Goal: Task Accomplishment & Management: Use online tool/utility

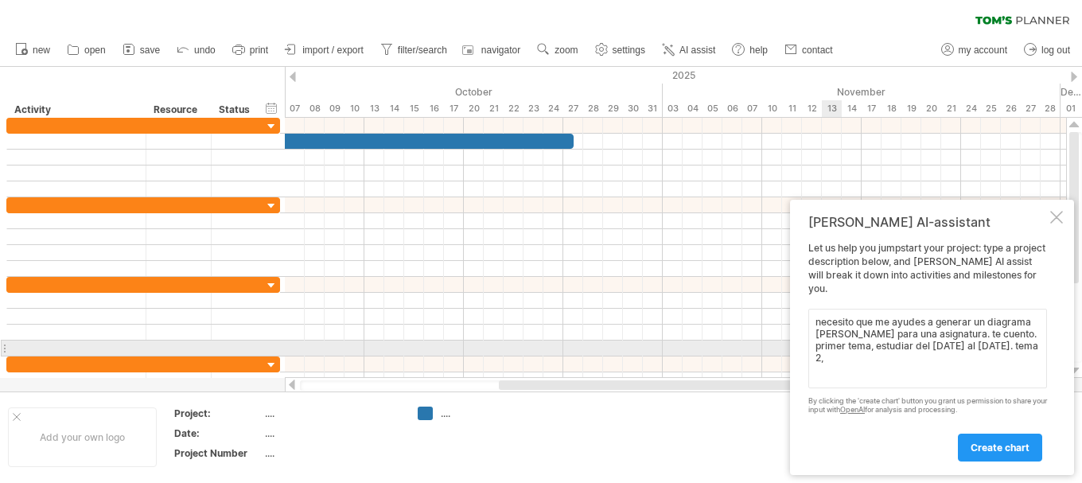
drag, startPoint x: 997, startPoint y: 335, endPoint x: 1014, endPoint y: 352, distance: 24.7
click at [1017, 354] on textarea "necesito que me ayudes a generar un diagrama [PERSON_NAME] para una asignatura.…" at bounding box center [927, 349] width 239 height 80
paste textarea "Tema 1 Sociedad y educación: un desafío permanente [DATE]-[DATE] Tema 2 El dere…"
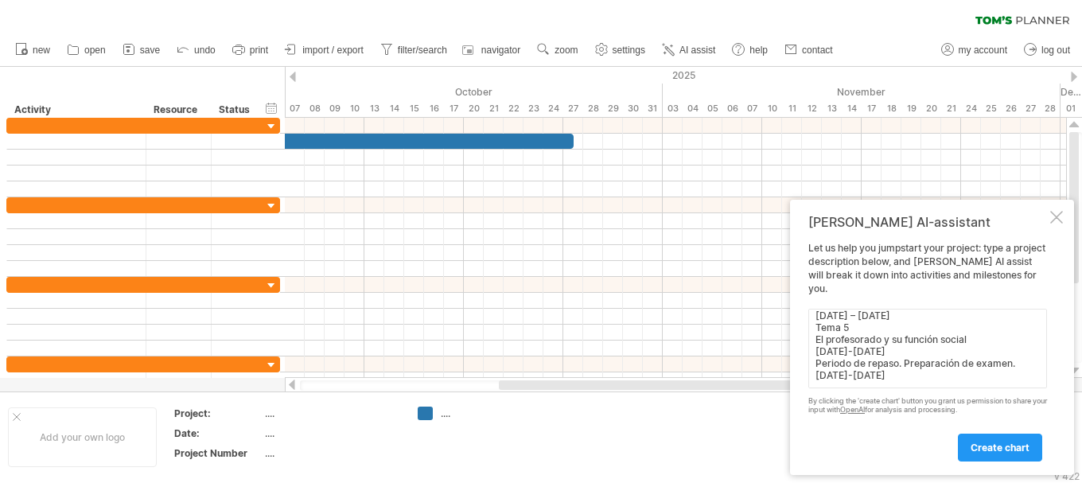
scroll to position [228, 0]
paste textarea "Tema 1 Sociedad y educación: un desafío permanente [DATE]-[DATE] Tema 2 El dere…"
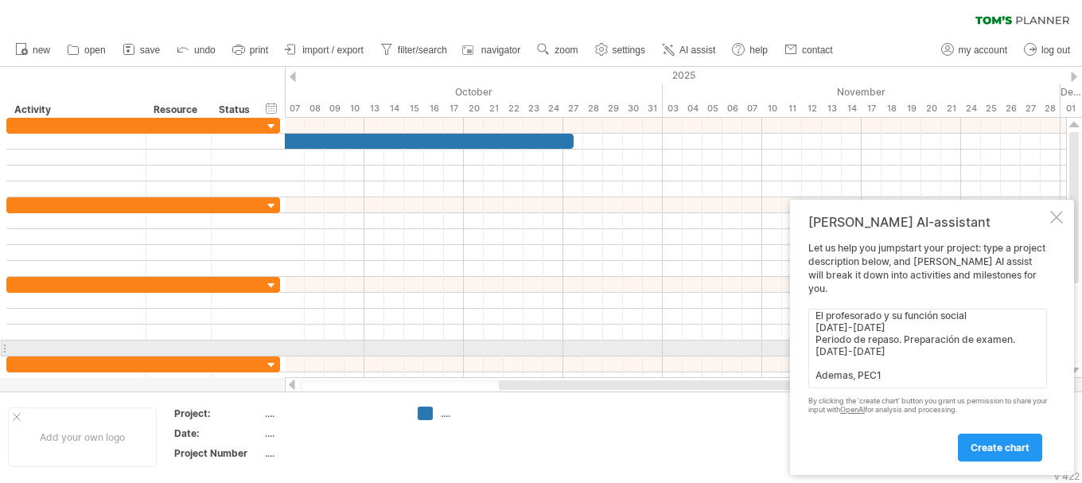
paste textarea "[DATE]-[DATE]"
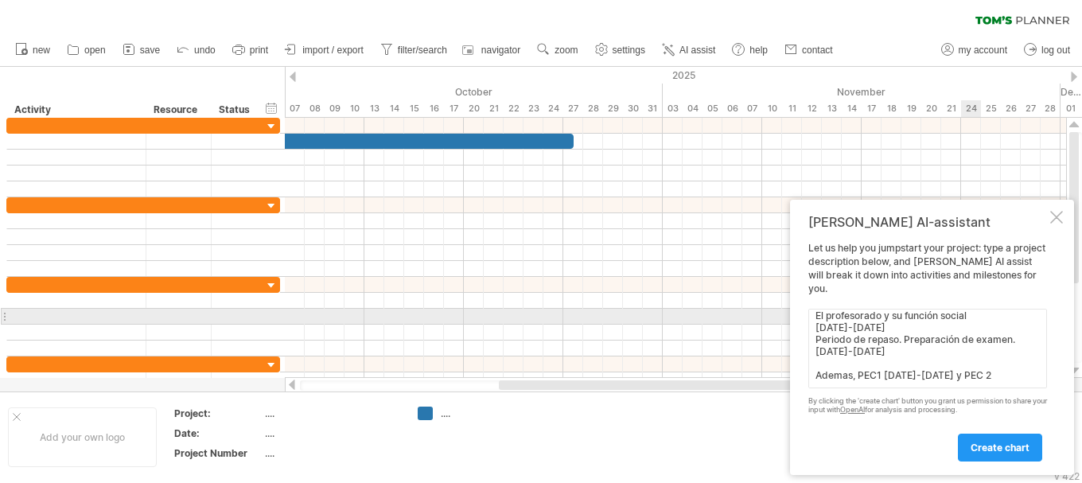
paste textarea "[DATE]-11 enero"
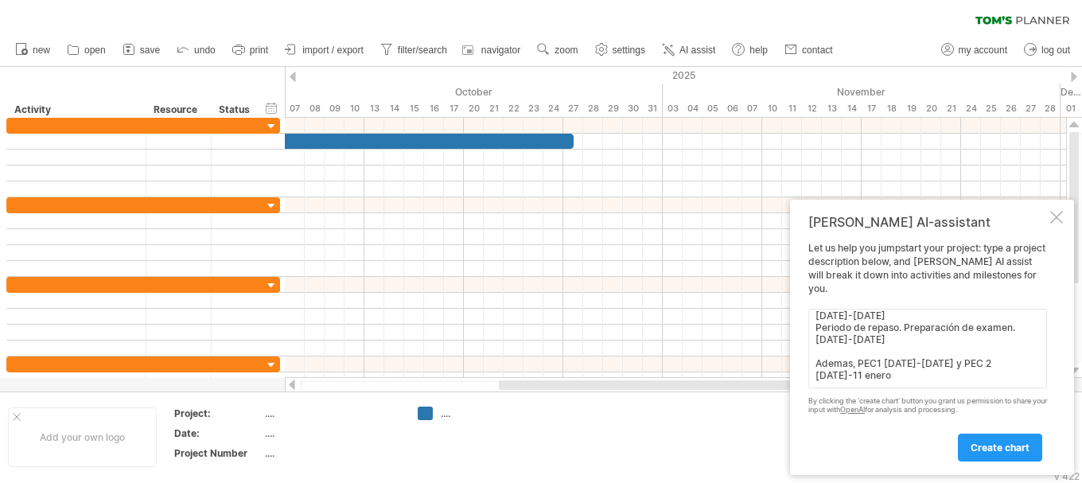
type textarea "necesito que me ayudes a generar un diagrama [PERSON_NAME] para una asignatura.…"
click at [987, 445] on span "create chart" at bounding box center [999, 447] width 59 height 12
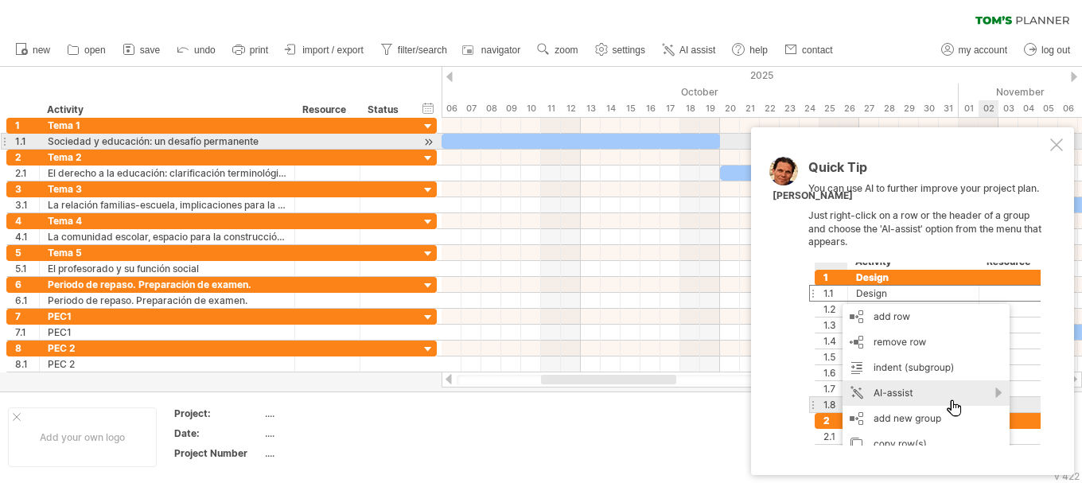
click at [1056, 144] on div at bounding box center [1056, 144] width 13 height 13
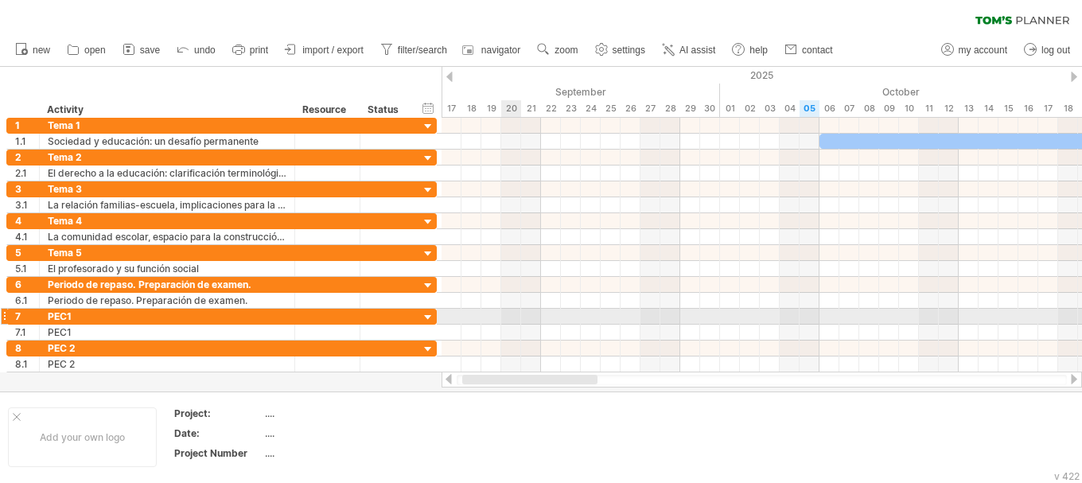
drag, startPoint x: 587, startPoint y: 378, endPoint x: 507, endPoint y: 321, distance: 98.7
click at [508, 321] on div "Trying to reach [DOMAIN_NAME] Connected again... 0% clear filter new 1" at bounding box center [541, 241] width 1082 height 483
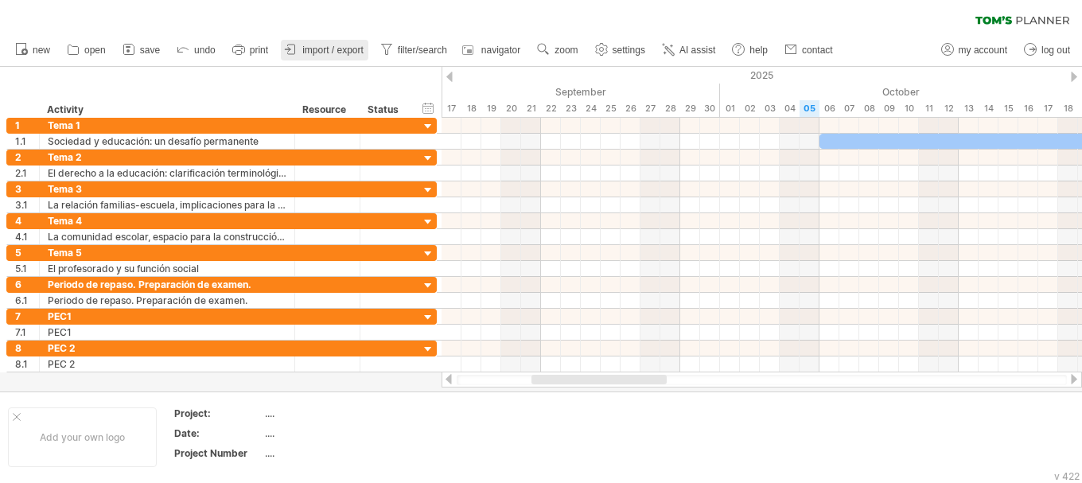
click at [295, 45] on icon at bounding box center [291, 49] width 16 height 16
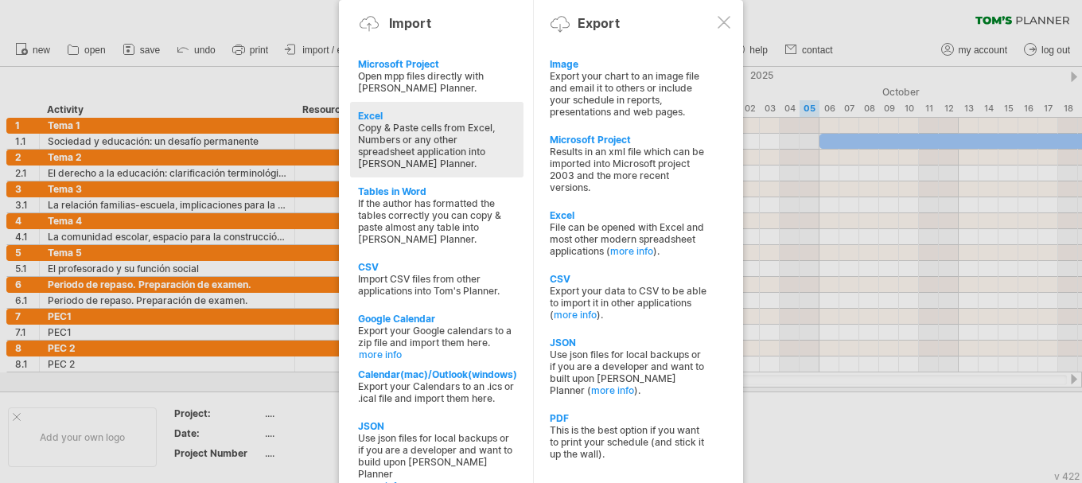
click at [430, 131] on div "Copy & Paste cells from Excel, Numbers or any other spreadsheet application int…" at bounding box center [437, 146] width 158 height 48
type textarea "**********"
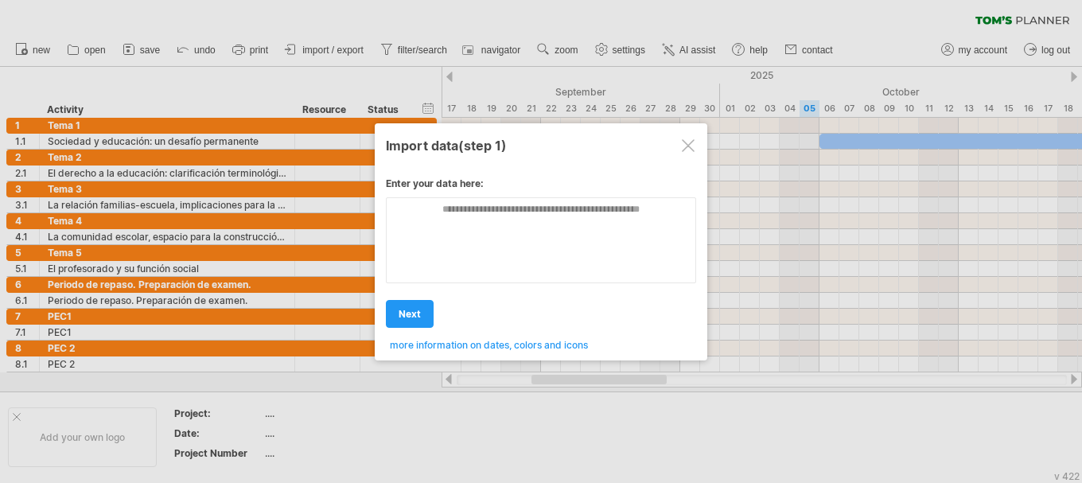
click at [683, 146] on div at bounding box center [688, 145] width 13 height 13
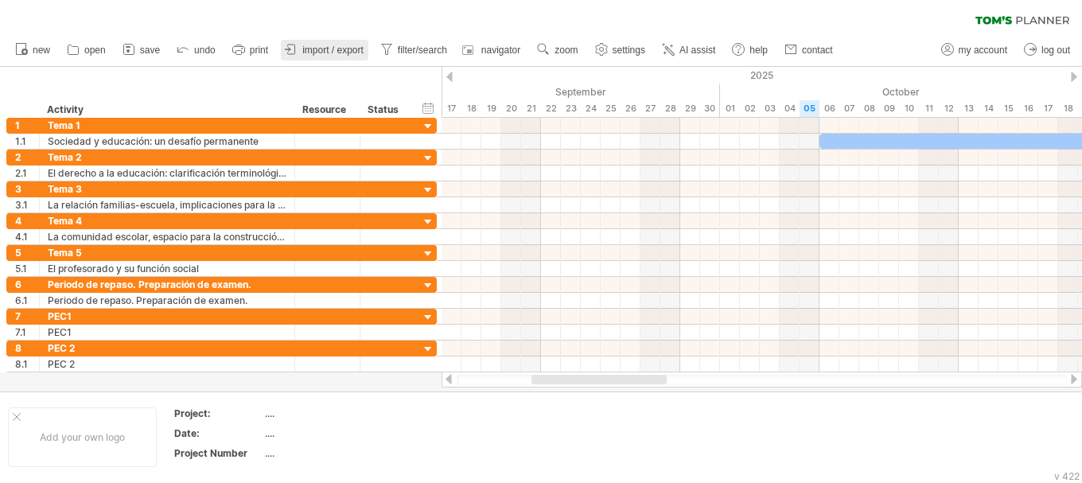
click at [351, 53] on span "import / export" at bounding box center [332, 50] width 61 height 11
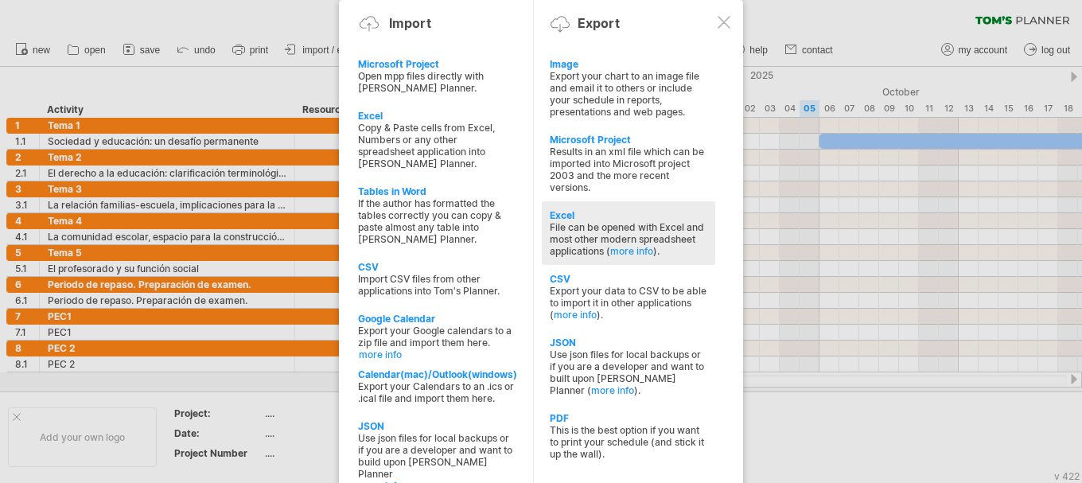
click at [605, 222] on div "File can be opened with Excel and most other modern spreadsheet applications ( …" at bounding box center [629, 239] width 158 height 36
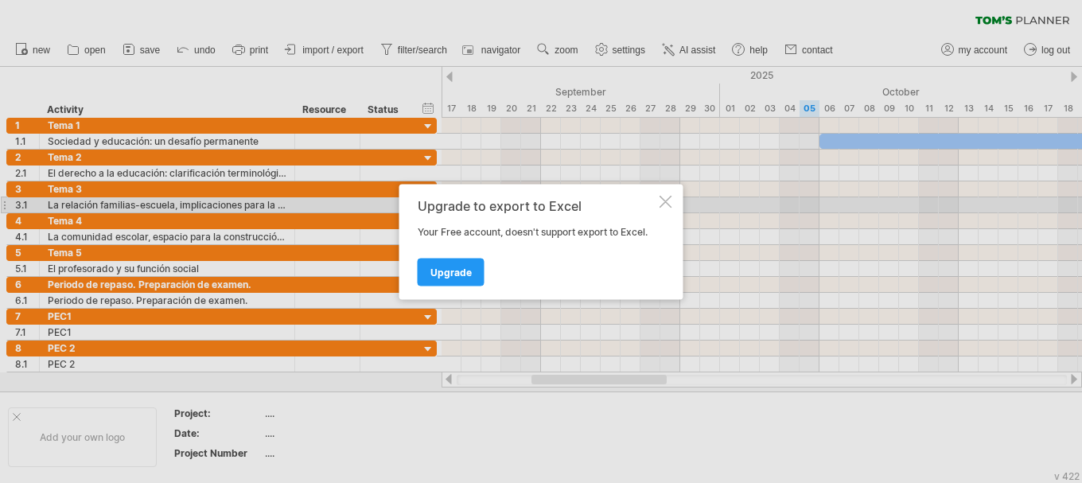
click at [661, 202] on div at bounding box center [665, 201] width 13 height 13
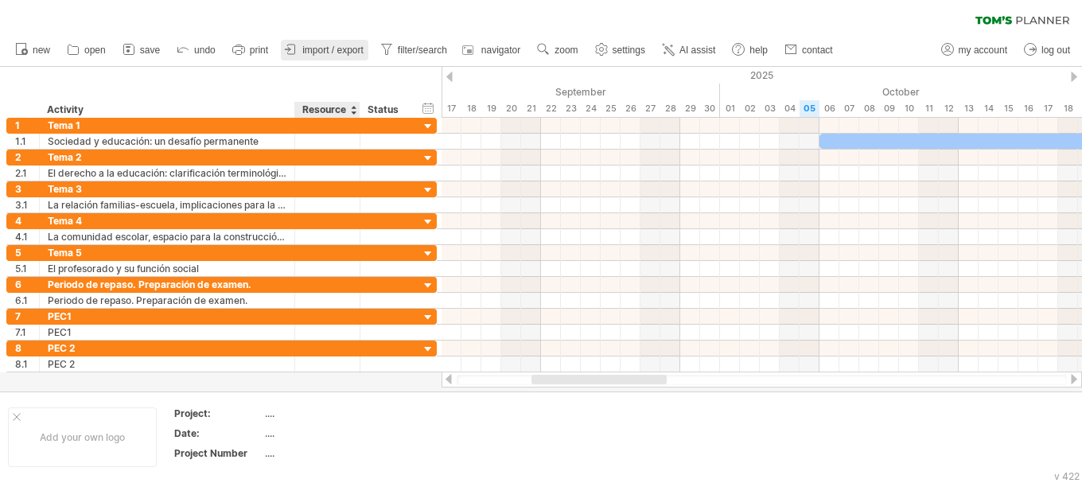
click at [364, 59] on link "import / export" at bounding box center [325, 50] width 88 height 21
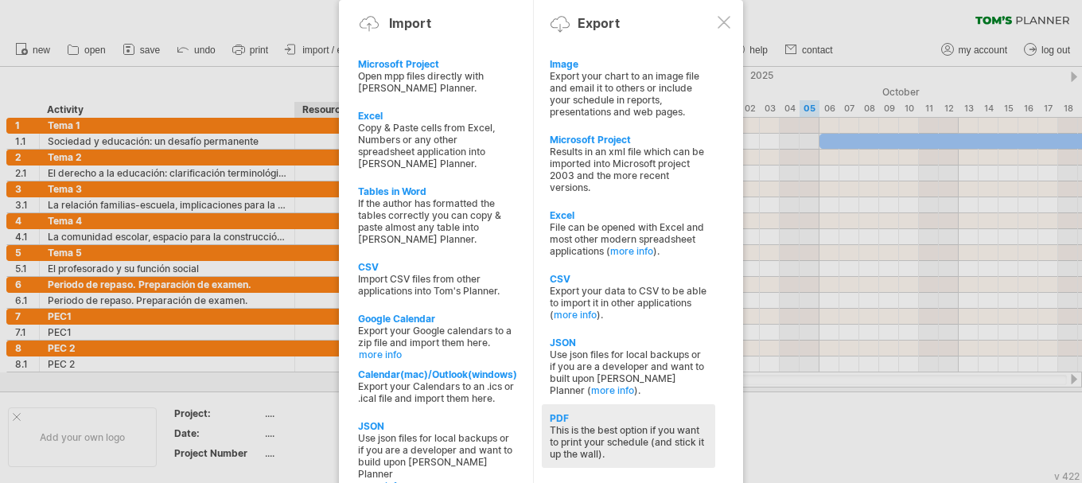
click at [604, 422] on div "PDF" at bounding box center [629, 418] width 158 height 12
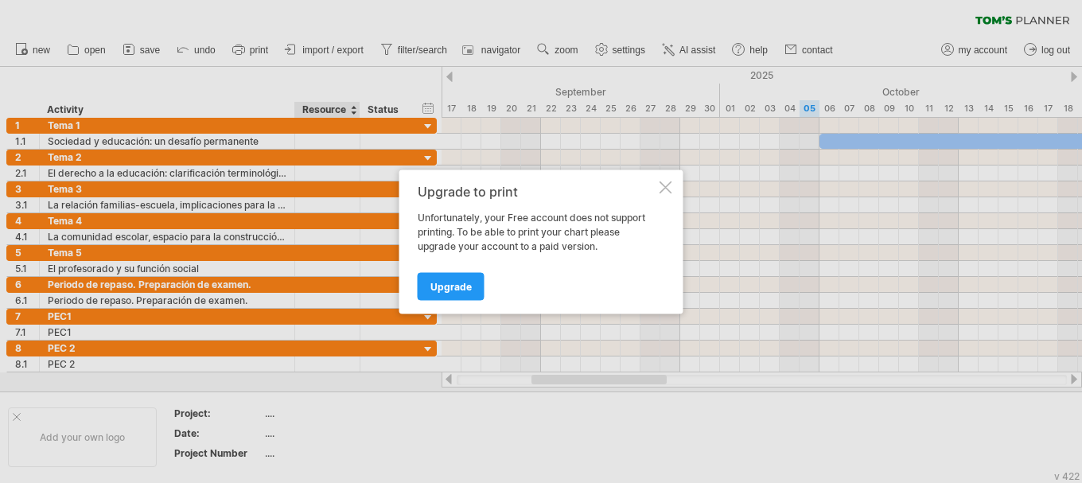
click at [663, 188] on div at bounding box center [665, 187] width 13 height 13
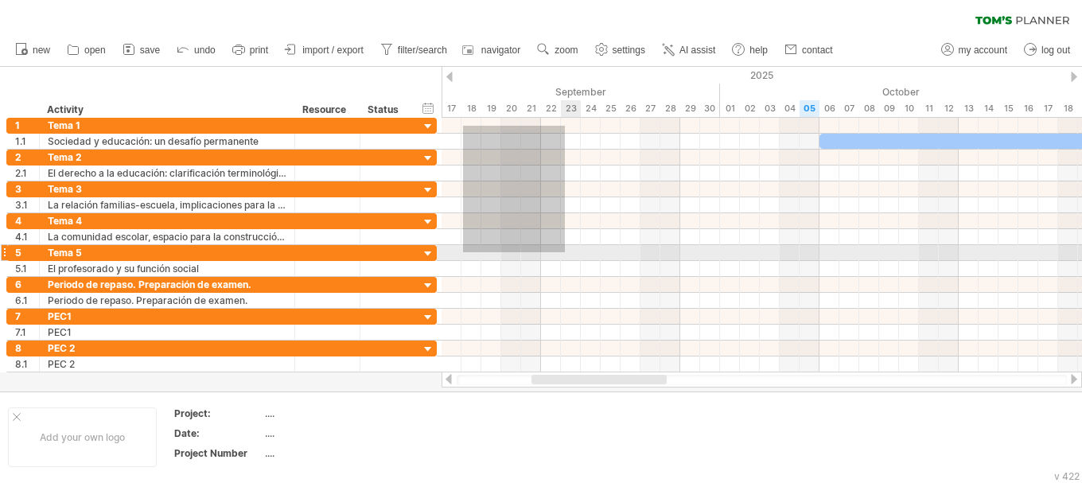
drag, startPoint x: 463, startPoint y: 126, endPoint x: 565, endPoint y: 251, distance: 161.8
click at [565, 251] on div at bounding box center [761, 245] width 640 height 255
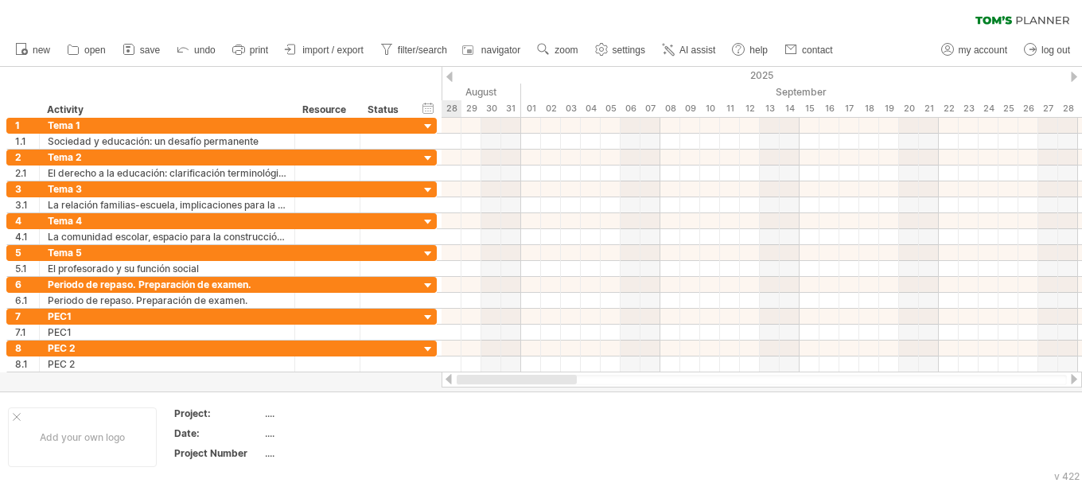
drag, startPoint x: 632, startPoint y: 383, endPoint x: 497, endPoint y: 305, distance: 156.1
click at [502, 382] on div at bounding box center [517, 380] width 120 height 10
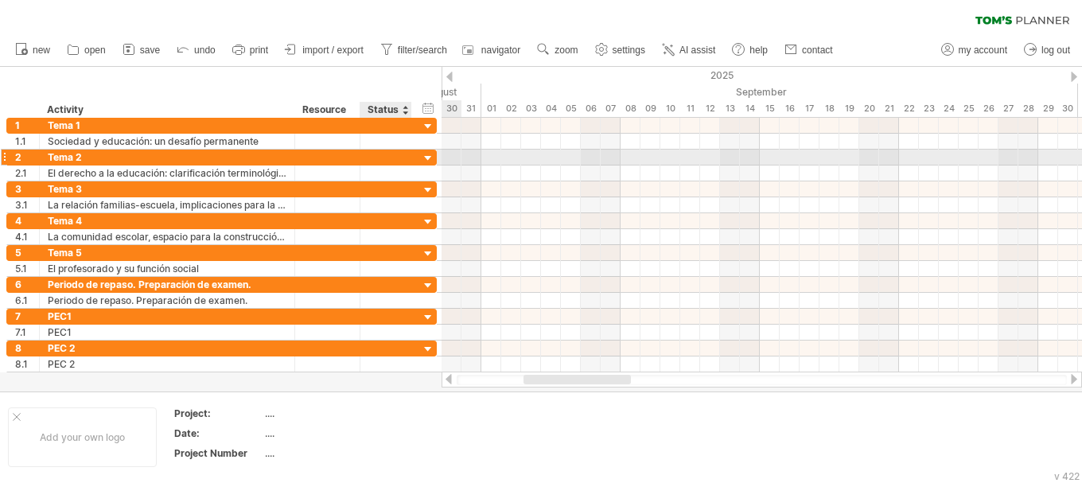
drag, startPoint x: 463, startPoint y: 69, endPoint x: 300, endPoint y: 155, distance: 184.3
click at [292, 161] on div "Trying to reach [DOMAIN_NAME] Connected again... 0% clear filter new 1" at bounding box center [541, 241] width 1082 height 483
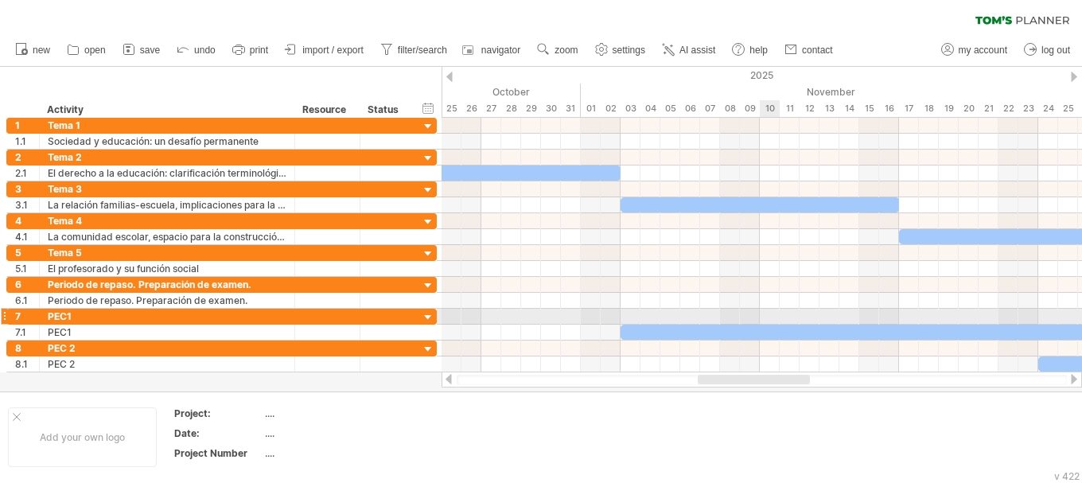
drag, startPoint x: 601, startPoint y: 376, endPoint x: 810, endPoint y: 282, distance: 228.6
click at [784, 310] on div "Trying to reach [DOMAIN_NAME] Connected again... 0% clear filter new 1" at bounding box center [541, 241] width 1082 height 483
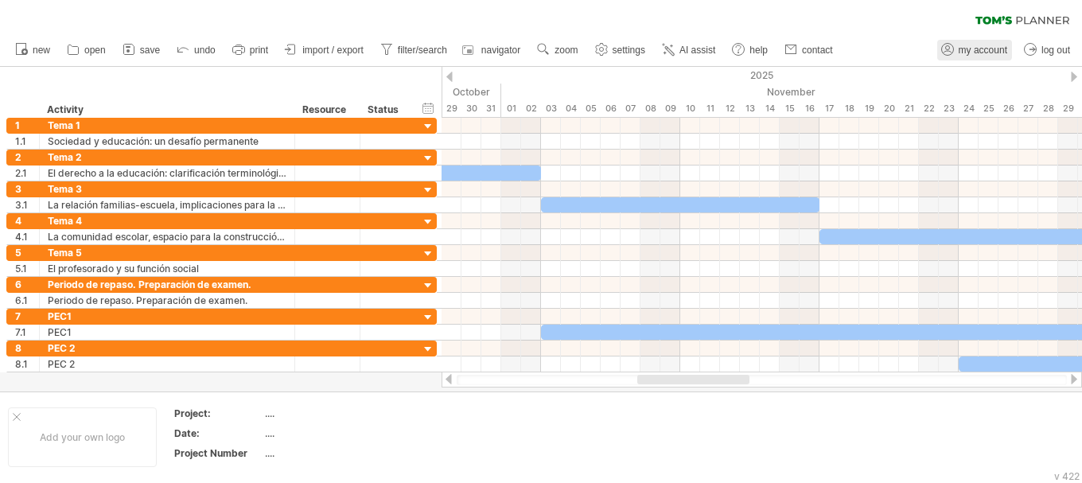
click at [975, 50] on span "my account" at bounding box center [983, 50] width 49 height 11
type input "**********"
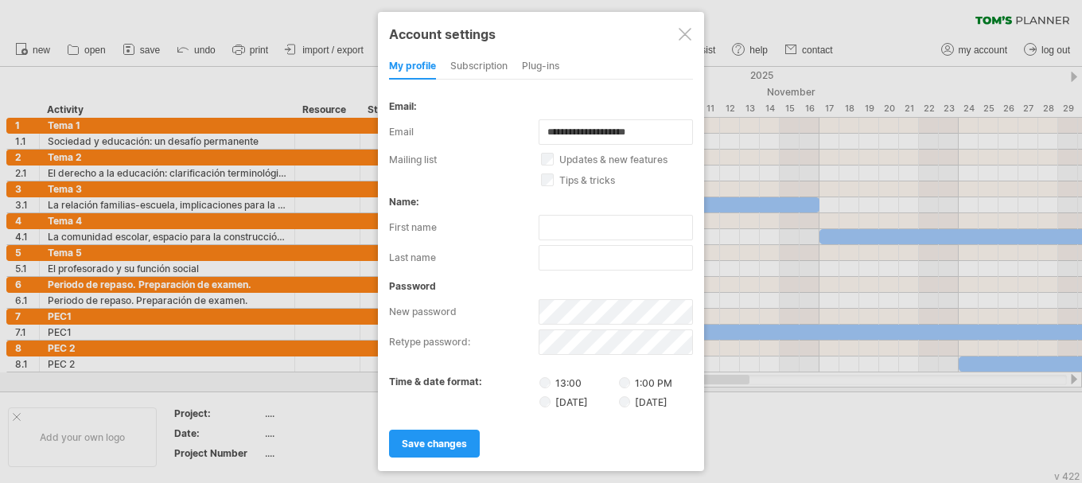
click at [475, 63] on div "subscription" at bounding box center [478, 66] width 57 height 25
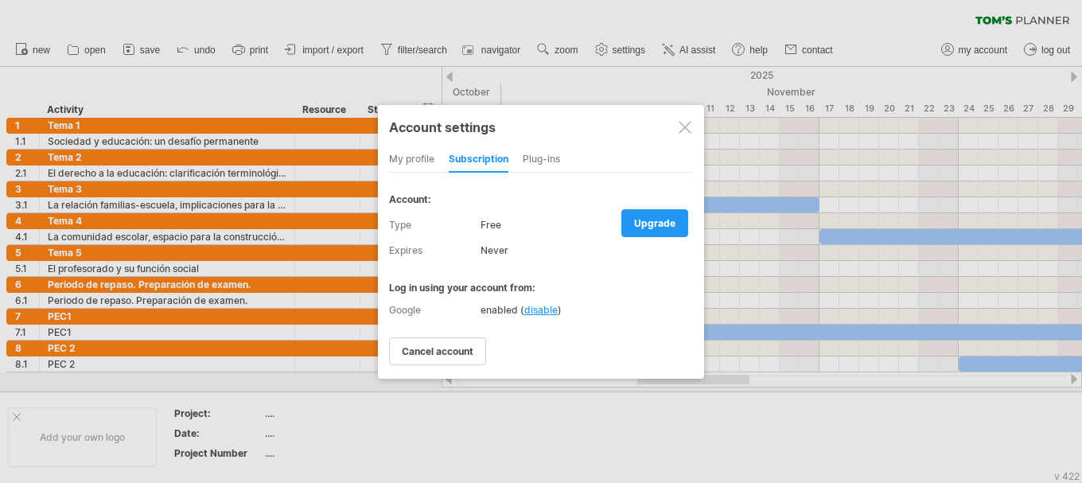
click at [534, 159] on div "Plug-ins" at bounding box center [541, 159] width 37 height 25
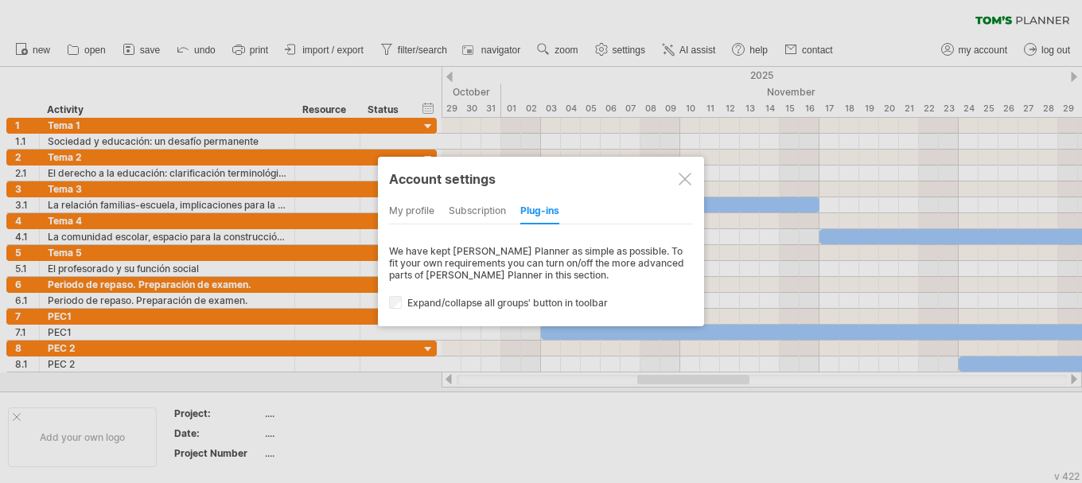
click at [457, 217] on div "subscription" at bounding box center [477, 211] width 57 height 25
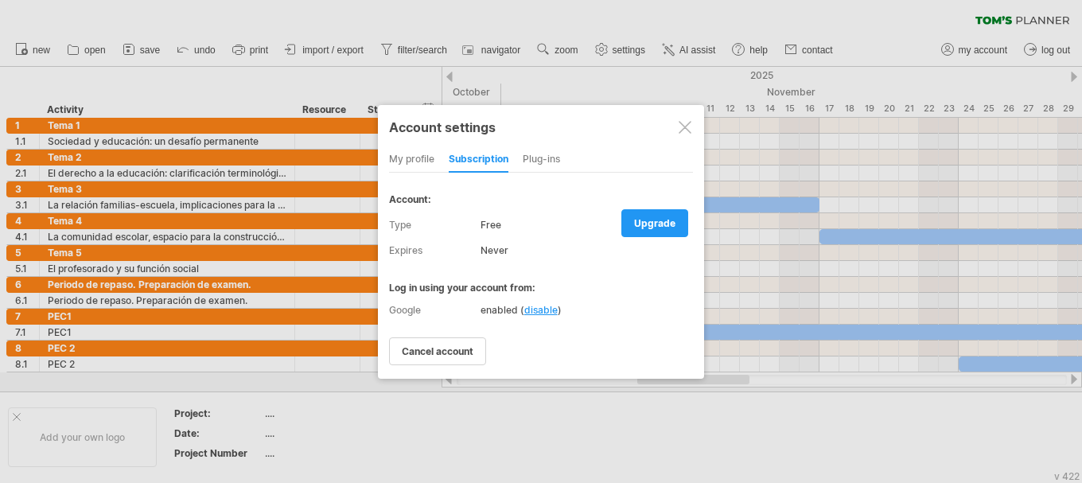
click at [644, 221] on span "upgrade" at bounding box center [654, 223] width 41 height 12
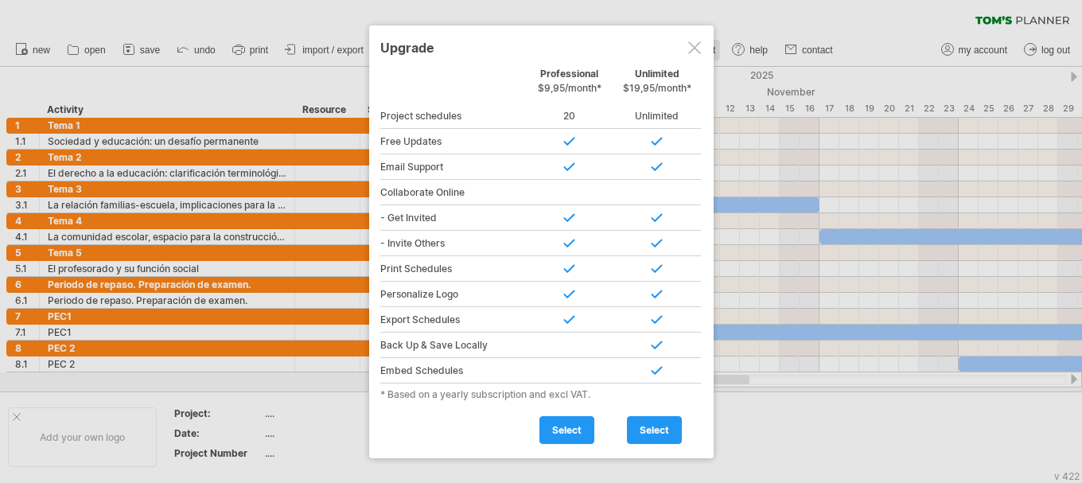
click at [689, 48] on div at bounding box center [694, 47] width 13 height 13
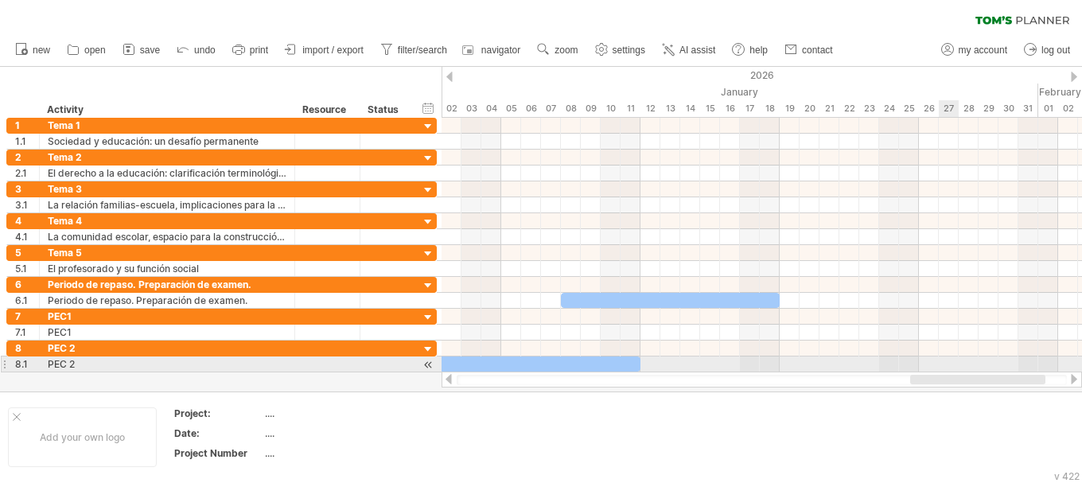
drag, startPoint x: 678, startPoint y: 377, endPoint x: 951, endPoint y: 357, distance: 273.6
click at [951, 357] on div "Trying to reach [DOMAIN_NAME] Connected again... 0% clear filter new 1" at bounding box center [541, 241] width 1082 height 483
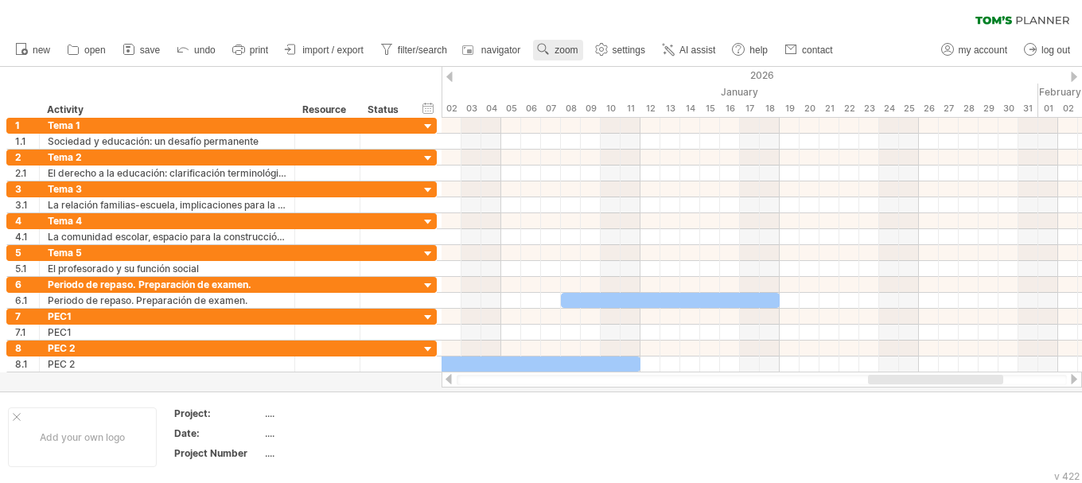
click at [555, 53] on link "zoom" at bounding box center [557, 50] width 49 height 21
click at [575, 99] on div "Week" at bounding box center [607, 98] width 88 height 25
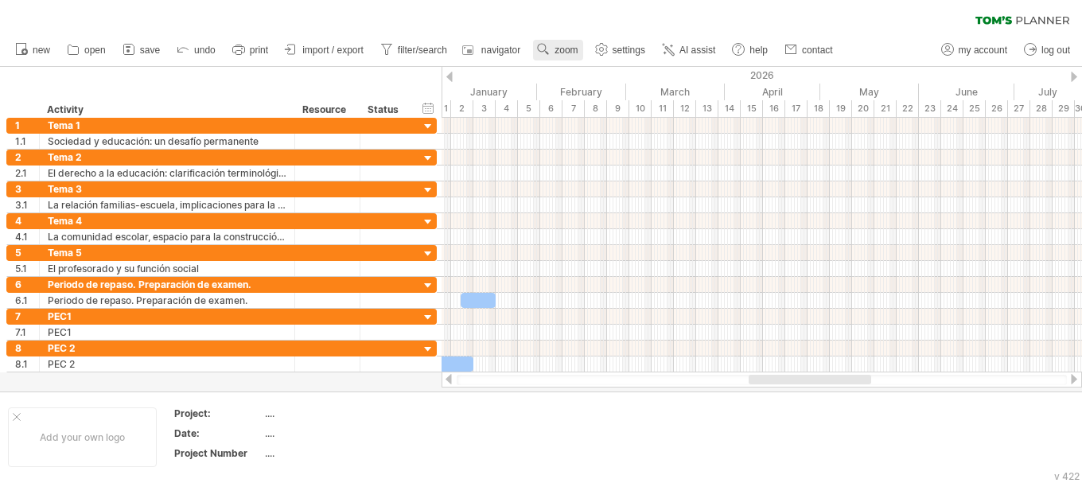
click at [551, 54] on use at bounding box center [543, 49] width 16 height 16
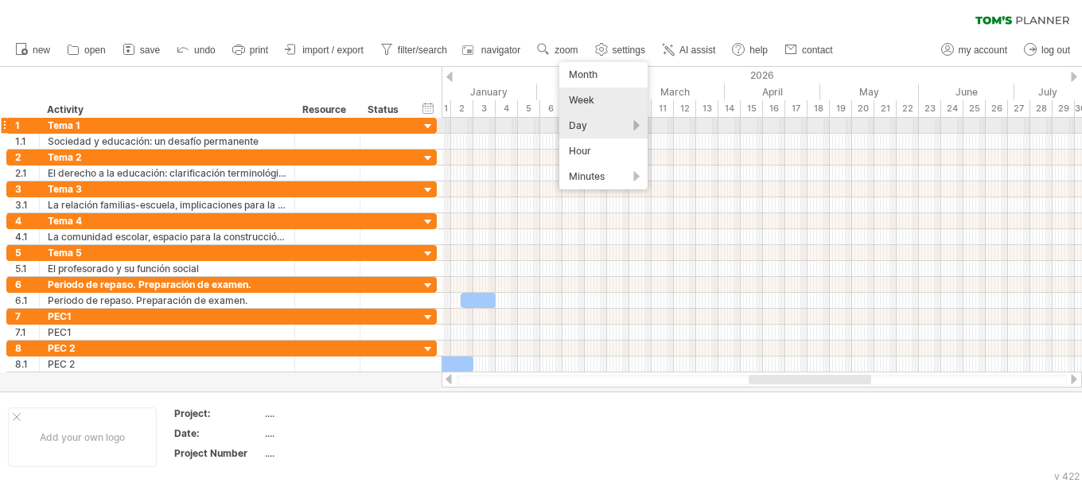
click at [589, 129] on div "Day" at bounding box center [603, 125] width 88 height 25
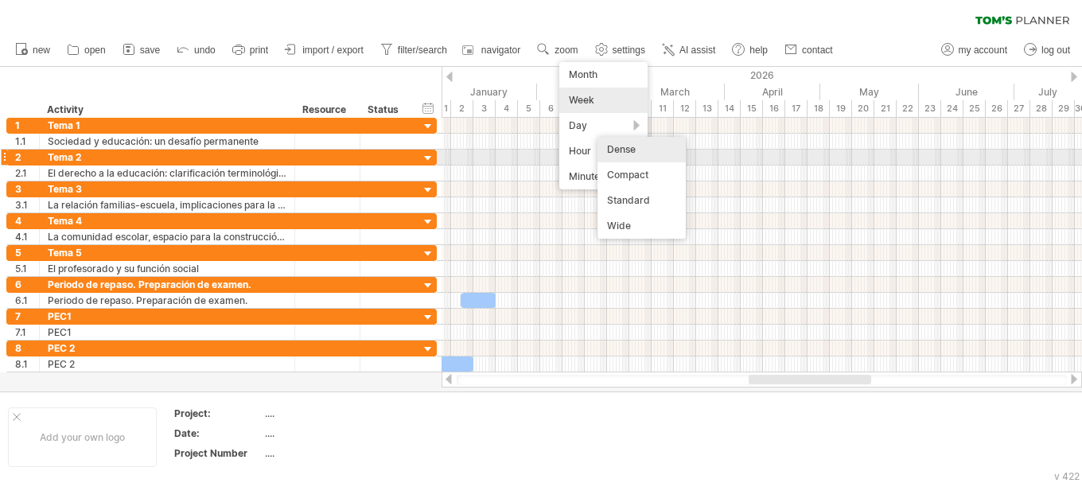
click at [628, 152] on div "Dense" at bounding box center [641, 149] width 88 height 25
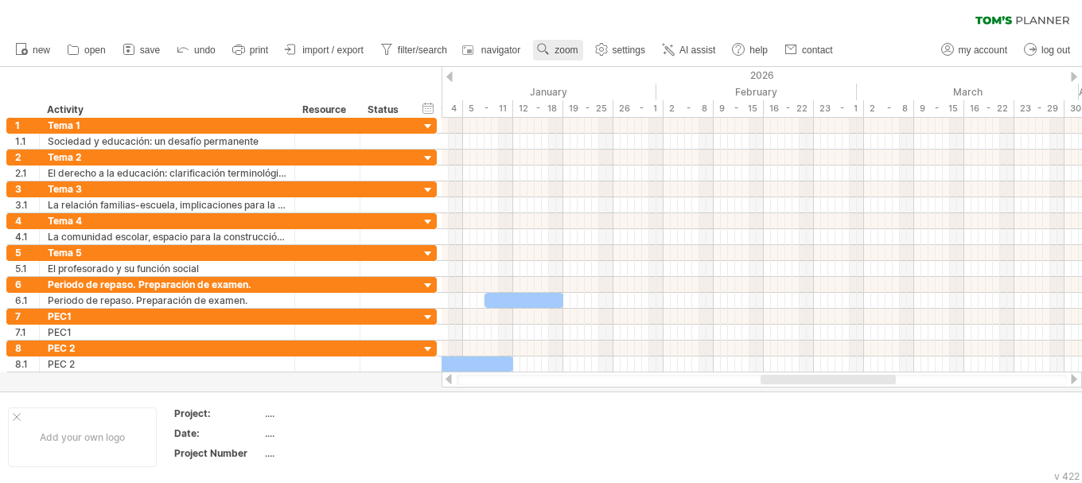
click at [551, 44] on use at bounding box center [543, 49] width 16 height 16
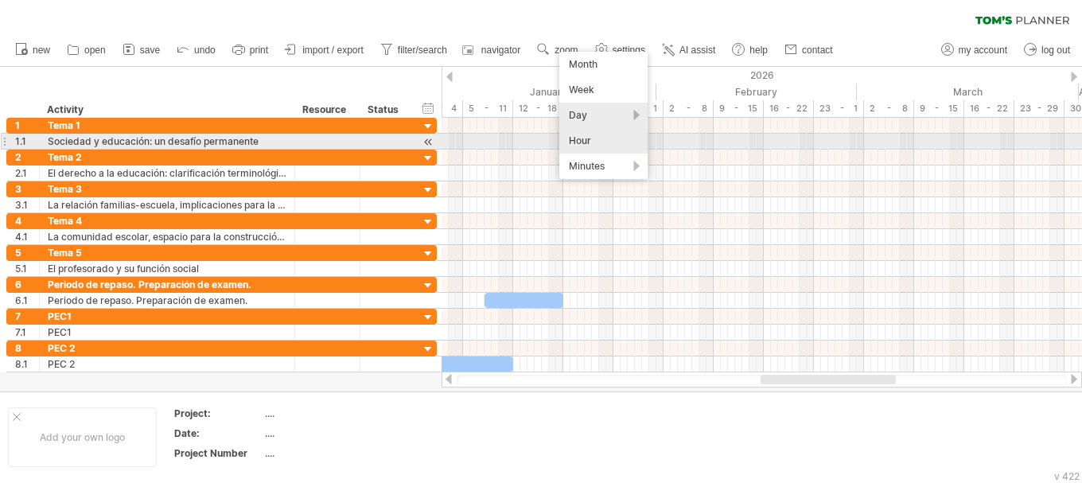
click at [577, 142] on div "Hour" at bounding box center [603, 140] width 88 height 25
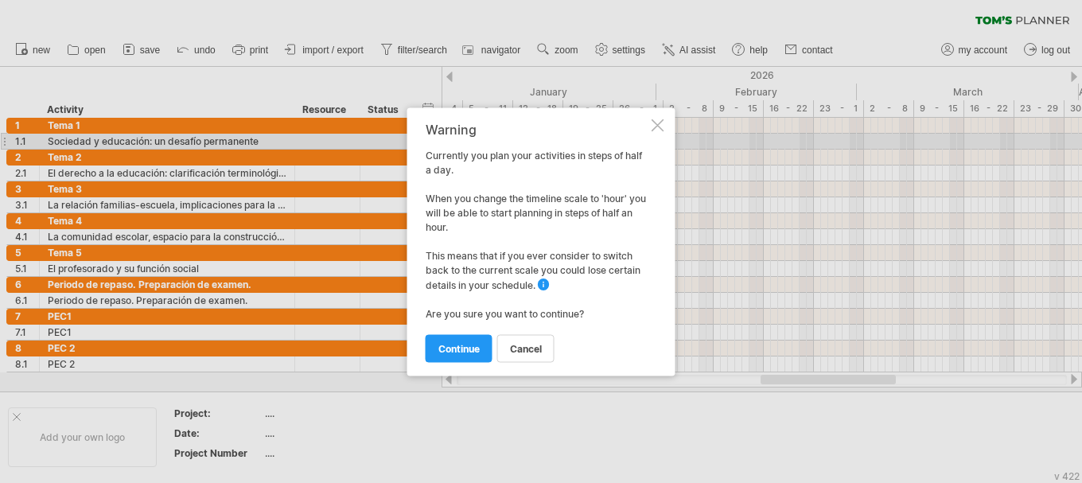
click at [652, 127] on div at bounding box center [658, 125] width 13 height 13
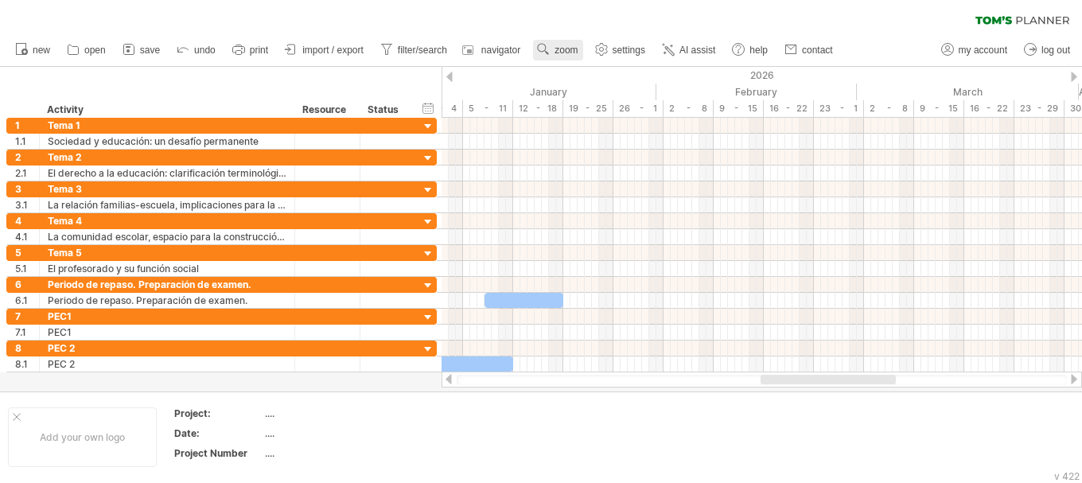
click at [569, 52] on span "zoom" at bounding box center [565, 50] width 23 height 11
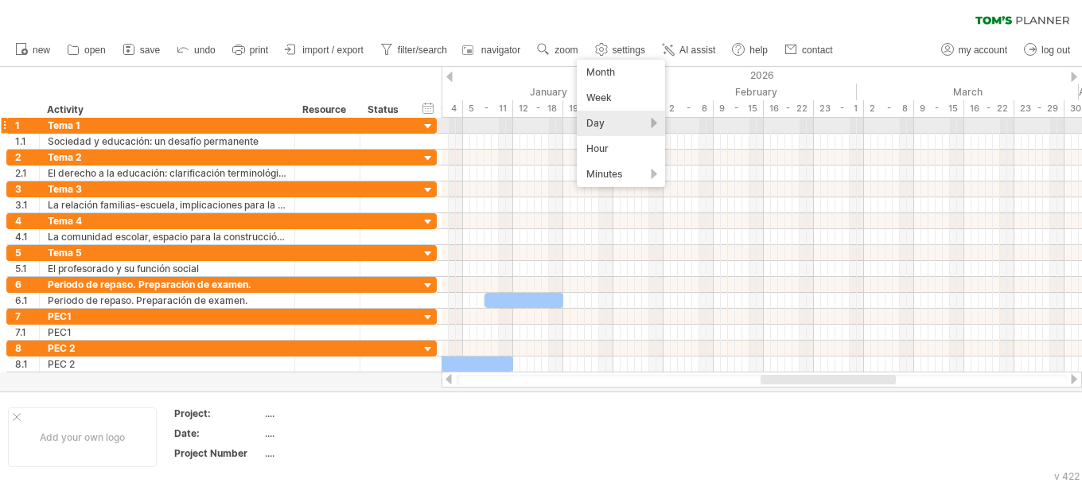
click at [624, 125] on div "Day" at bounding box center [621, 123] width 88 height 25
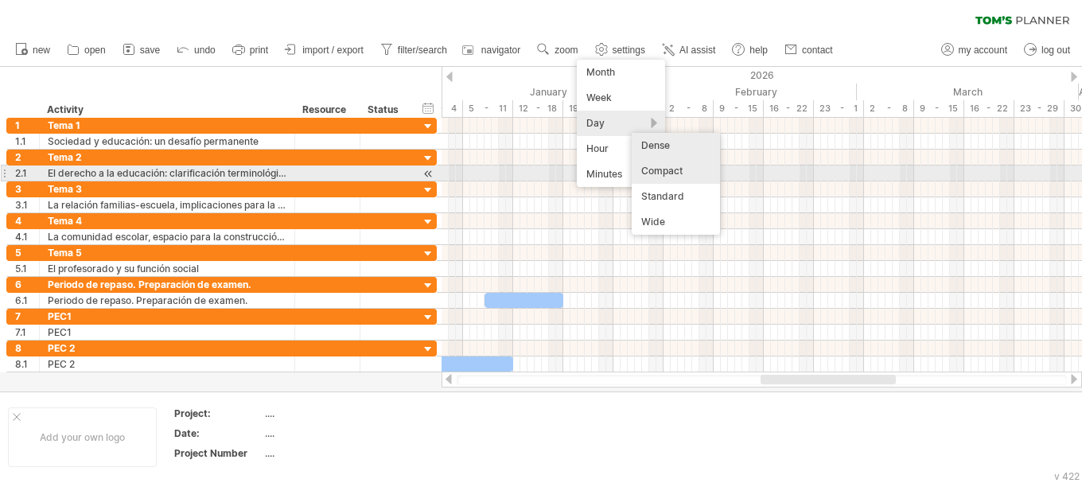
click at [660, 169] on div "Compact" at bounding box center [676, 170] width 88 height 25
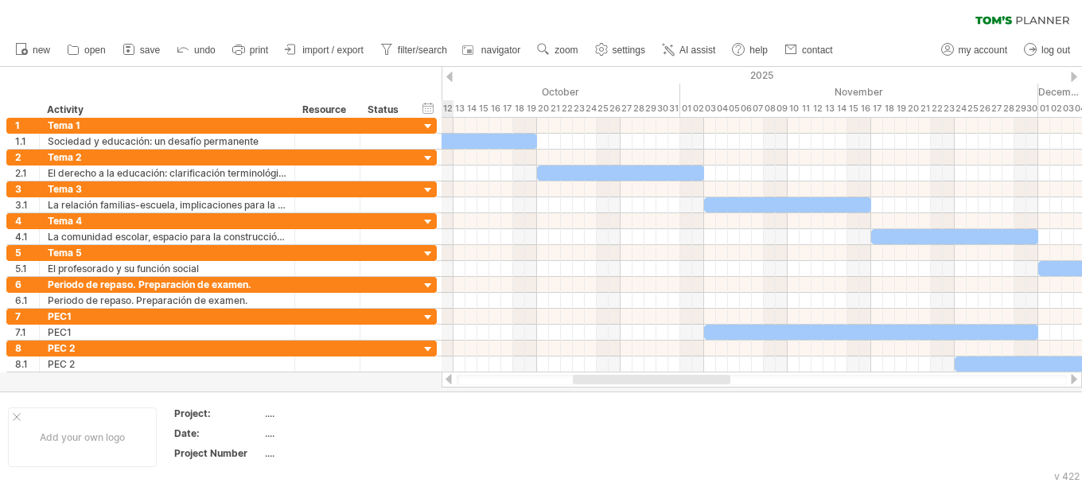
drag, startPoint x: 854, startPoint y: 379, endPoint x: 467, endPoint y: 263, distance: 404.7
click at [612, 380] on div at bounding box center [652, 380] width 158 height 10
click at [235, 48] on icon at bounding box center [239, 49] width 16 height 16
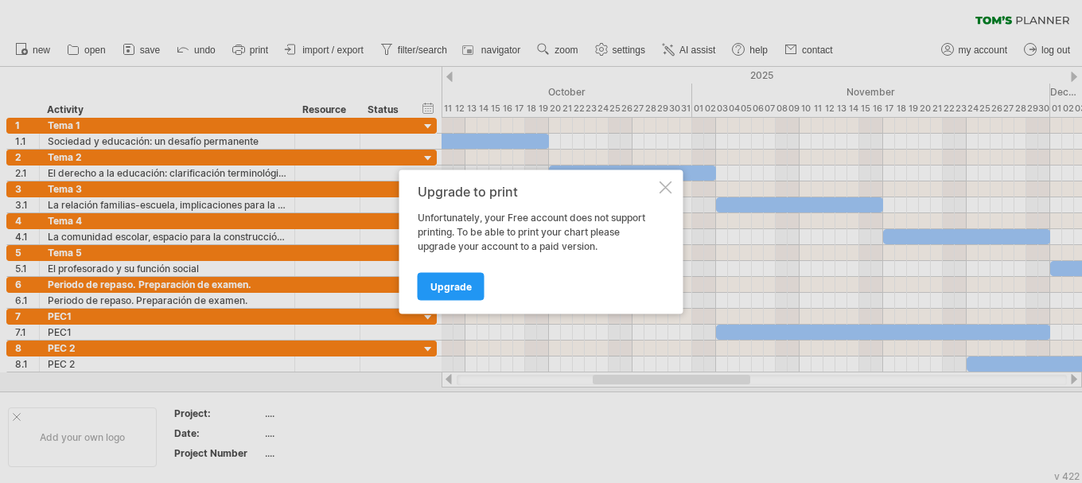
click at [670, 178] on div "Upgrade to print Unfortunately, your Free account does not support printing. To…" at bounding box center [541, 241] width 284 height 144
click at [661, 180] on div "Upgrade to print Unfortunately, your Free account does not support printing. To…" at bounding box center [541, 241] width 284 height 144
click at [662, 181] on div at bounding box center [665, 187] width 13 height 13
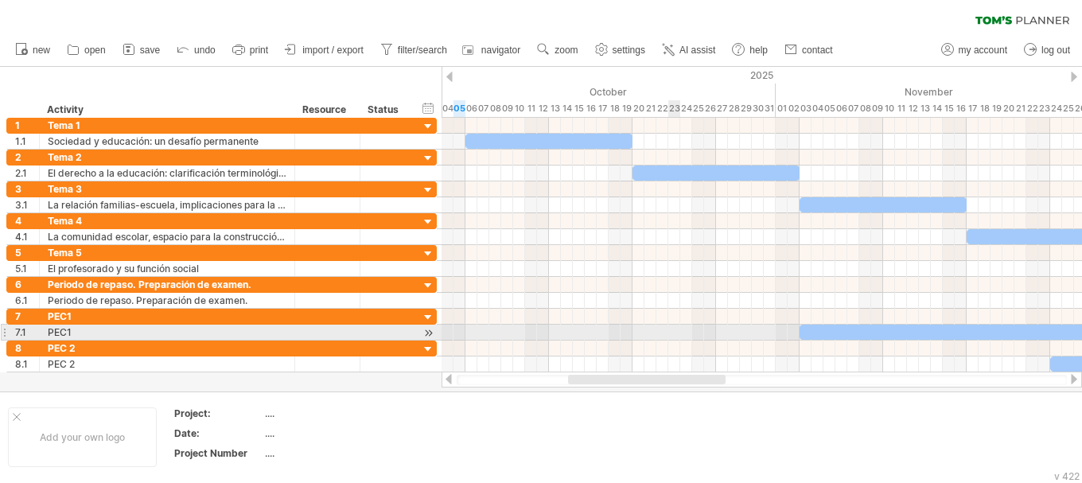
drag, startPoint x: 694, startPoint y: 376, endPoint x: 670, endPoint y: 331, distance: 51.6
click at [670, 331] on div "Trying to reach [DOMAIN_NAME] Connected again... 0% clear filter new 1" at bounding box center [541, 241] width 1082 height 483
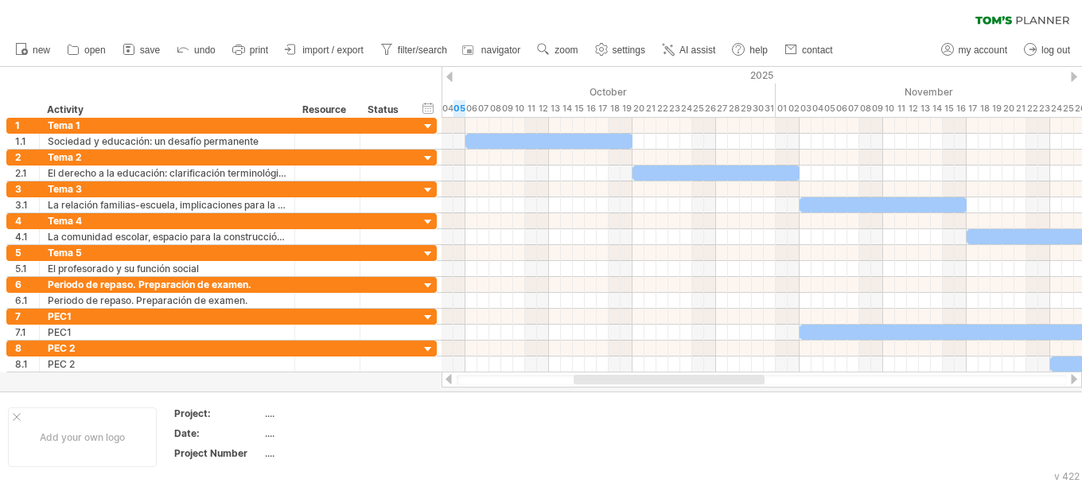
click at [435, 65] on ul "new open" at bounding box center [423, 49] width 832 height 33
click at [446, 6] on div "clear filter reapply filter" at bounding box center [541, 16] width 1082 height 33
click at [383, 72] on div "hide start/end/duration show start/end/duration ******** Activity ******** Reso…" at bounding box center [220, 92] width 441 height 51
drag, startPoint x: 439, startPoint y: 72, endPoint x: 418, endPoint y: 75, distance: 21.6
click at [410, 72] on div "hide start/end/duration show start/end/duration ******** Activity ******** Reso…" at bounding box center [220, 92] width 441 height 51
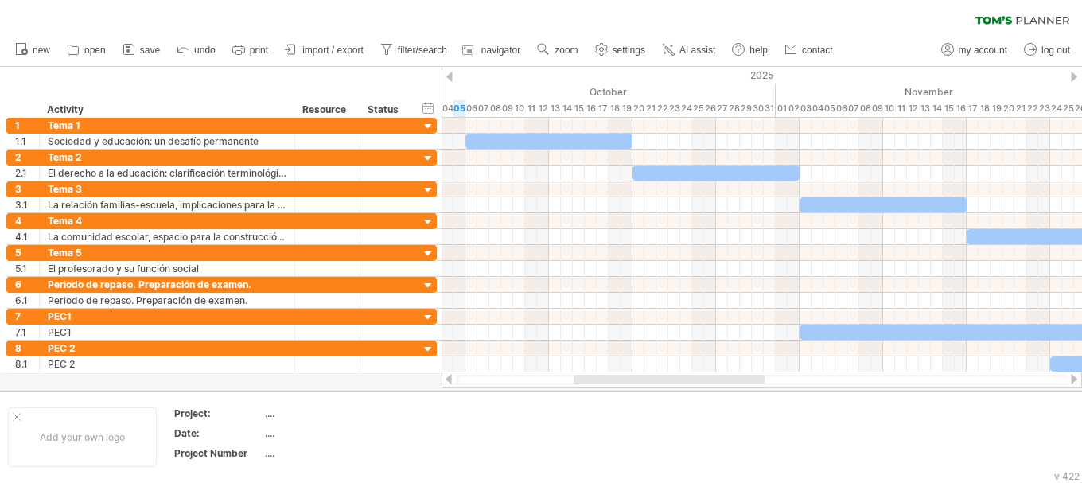
click at [449, 76] on div at bounding box center [449, 77] width 6 height 10
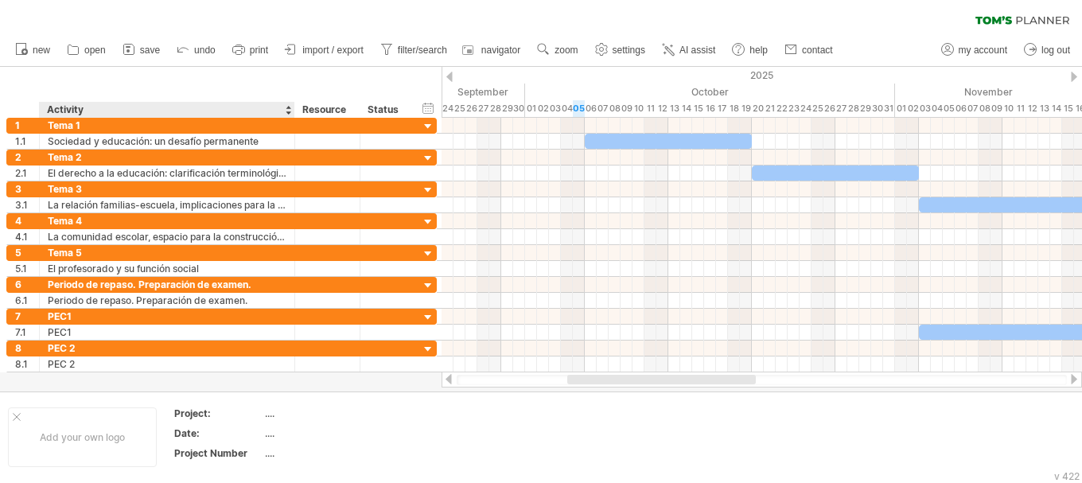
click at [302, 103] on div "Resource" at bounding box center [326, 110] width 49 height 16
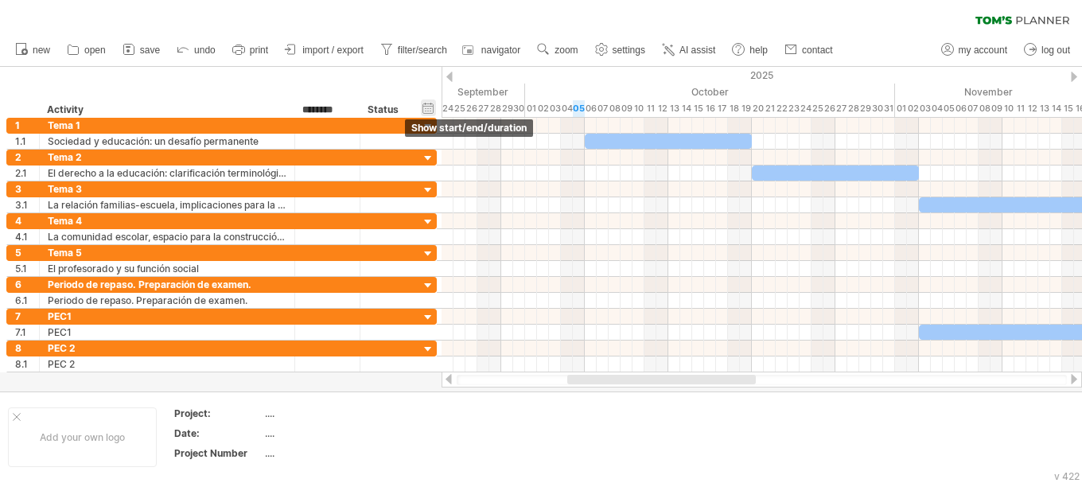
click at [426, 110] on div "hide start/end/duration show start/end/duration" at bounding box center [428, 107] width 15 height 17
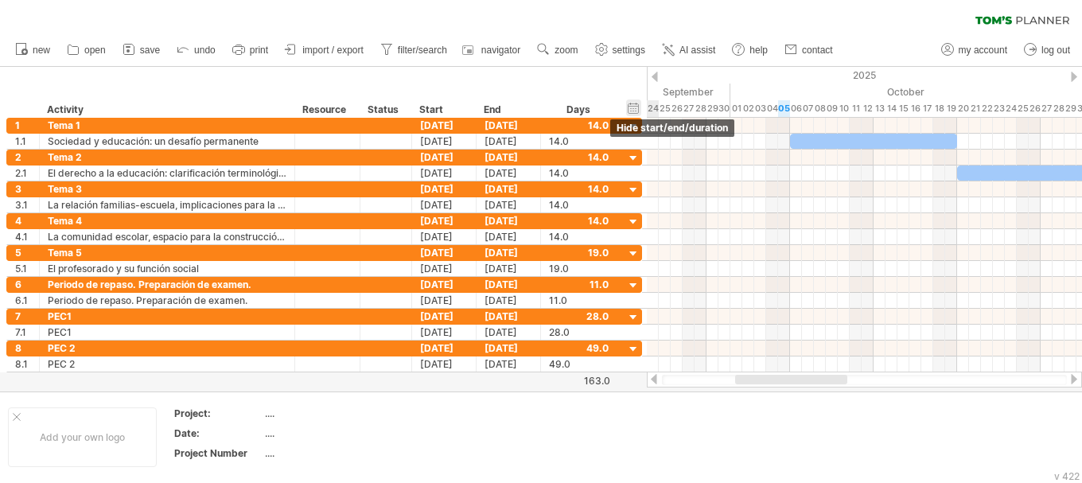
click at [634, 107] on div "hide start/end/duration show start/end/duration" at bounding box center [633, 107] width 15 height 17
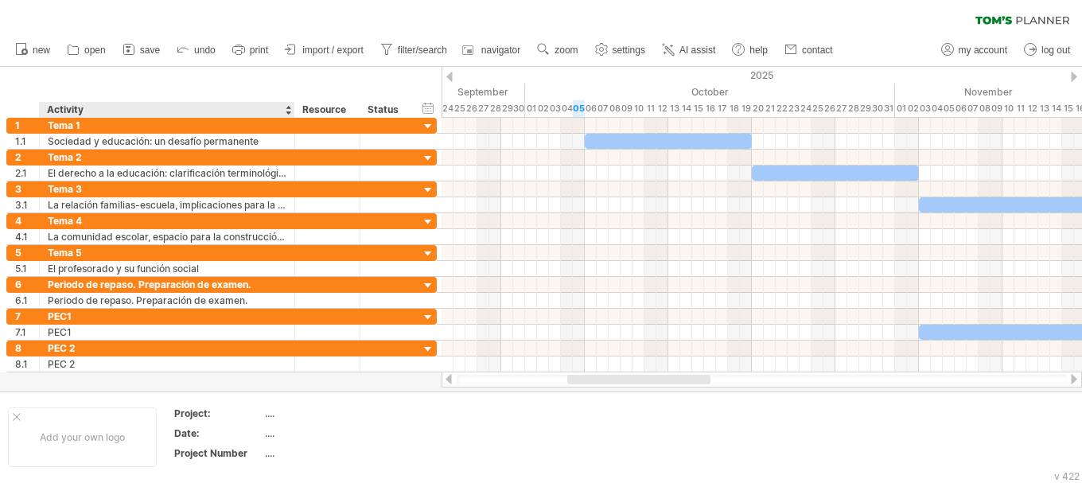
drag, startPoint x: 223, startPoint y: 86, endPoint x: 179, endPoint y: 87, distance: 43.8
click at [204, 87] on div "hide start/end/duration show start/end/duration ******** Activity ******** Reso…" at bounding box center [220, 92] width 441 height 51
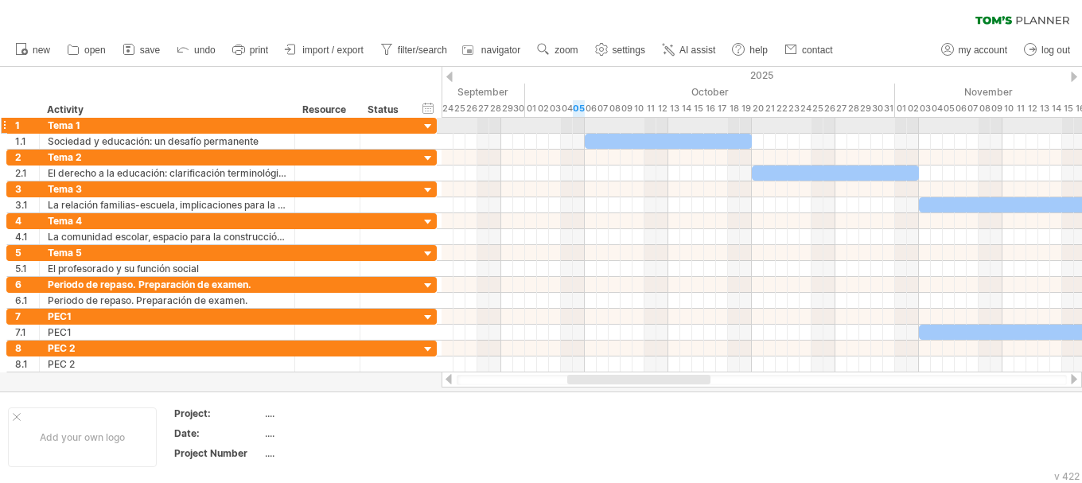
click at [6, 123] on div at bounding box center [4, 125] width 6 height 17
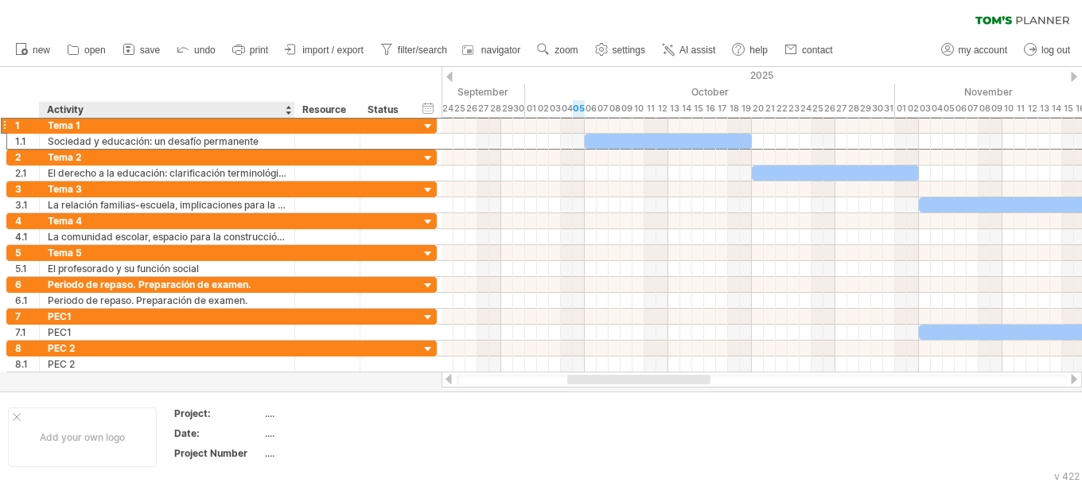
click at [66, 110] on div "Activity" at bounding box center [166, 110] width 239 height 16
click at [117, 108] on input "********" at bounding box center [166, 110] width 239 height 16
drag, startPoint x: 117, startPoint y: 108, endPoint x: 37, endPoint y: 114, distance: 80.5
click at [37, 114] on div "******** Activity ******** Resource ****** Status" at bounding box center [208, 110] width 405 height 16
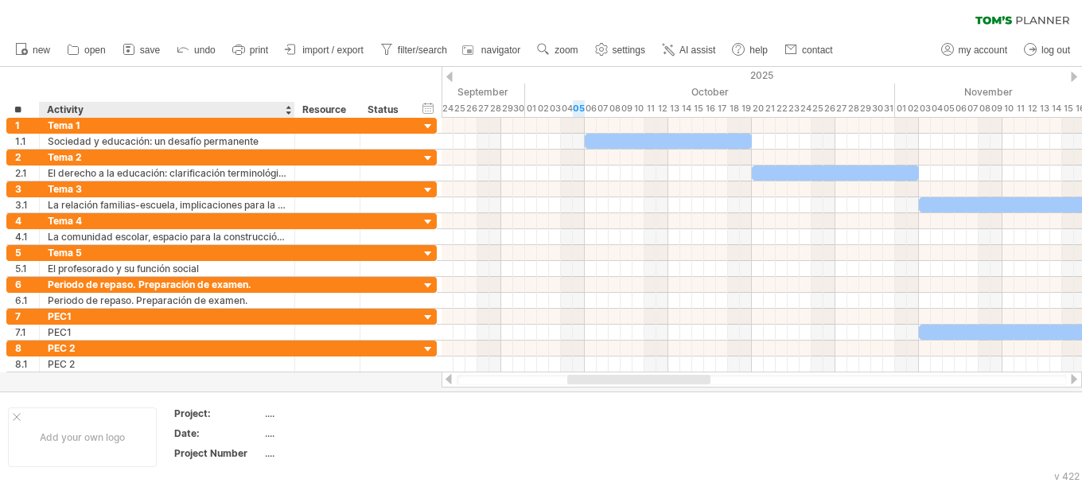
type input "*"
type input "**********"
click at [107, 105] on div "Activity" at bounding box center [166, 110] width 239 height 16
drag, startPoint x: 107, startPoint y: 109, endPoint x: 47, endPoint y: 105, distance: 60.6
click at [47, 105] on input "********" at bounding box center [166, 110] width 239 height 16
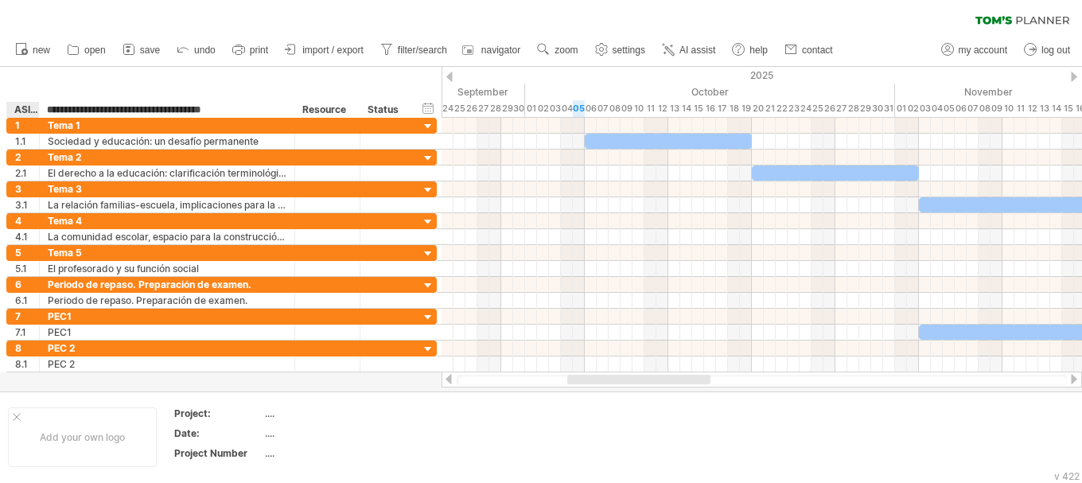
type input "**********"
click at [220, 79] on div "**********" at bounding box center [220, 92] width 441 height 51
click at [19, 111] on div "ASIGNATURA" at bounding box center [26, 110] width 24 height 16
type input "*"
click at [115, 83] on div "**********" at bounding box center [220, 92] width 441 height 51
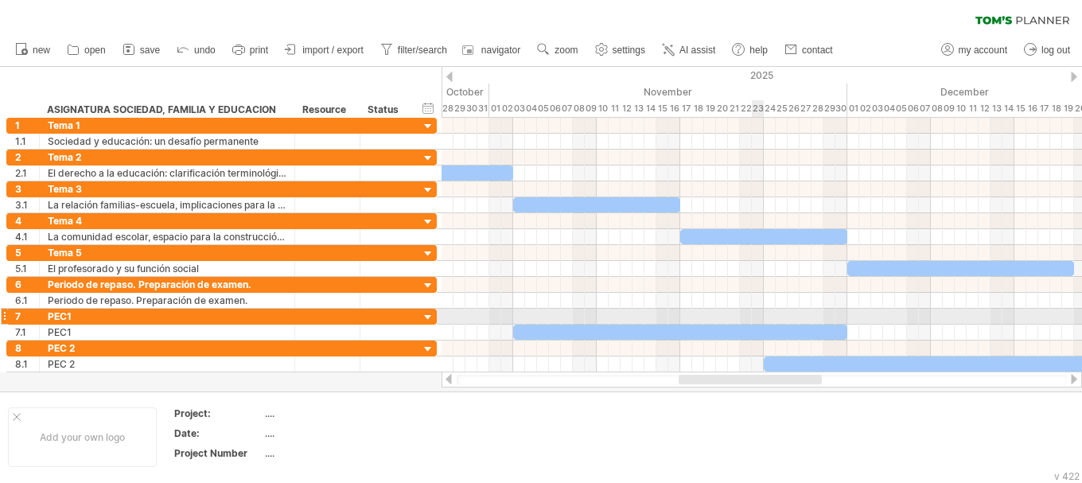
drag, startPoint x: 648, startPoint y: 381, endPoint x: 732, endPoint y: 301, distance: 115.9
click at [759, 318] on div "Trying to reach [DOMAIN_NAME] Connected again... 0% clear filter new 1" at bounding box center [541, 241] width 1082 height 483
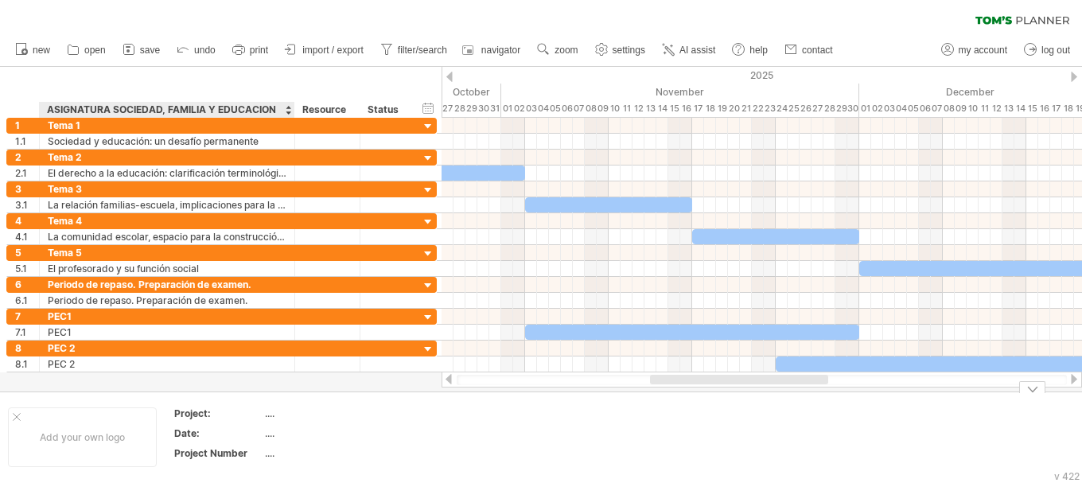
click at [271, 417] on div "...." at bounding box center [332, 413] width 134 height 14
type input "**********"
click at [281, 451] on div "...." at bounding box center [332, 453] width 134 height 14
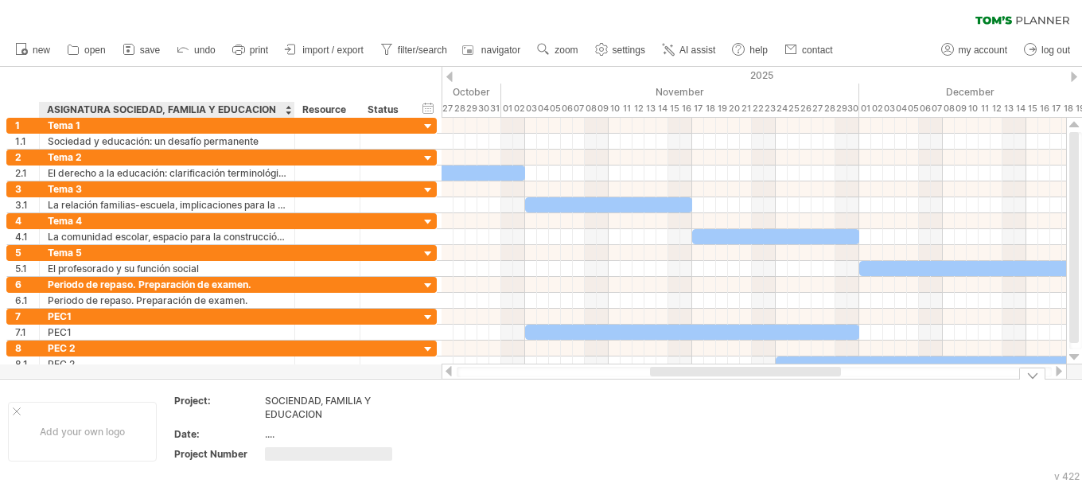
type input "*"
drag, startPoint x: 540, startPoint y: 424, endPoint x: 519, endPoint y: 415, distance: 22.5
click at [539, 424] on td at bounding box center [598, 431] width 126 height 75
click at [951, 48] on icon at bounding box center [947, 49] width 16 height 16
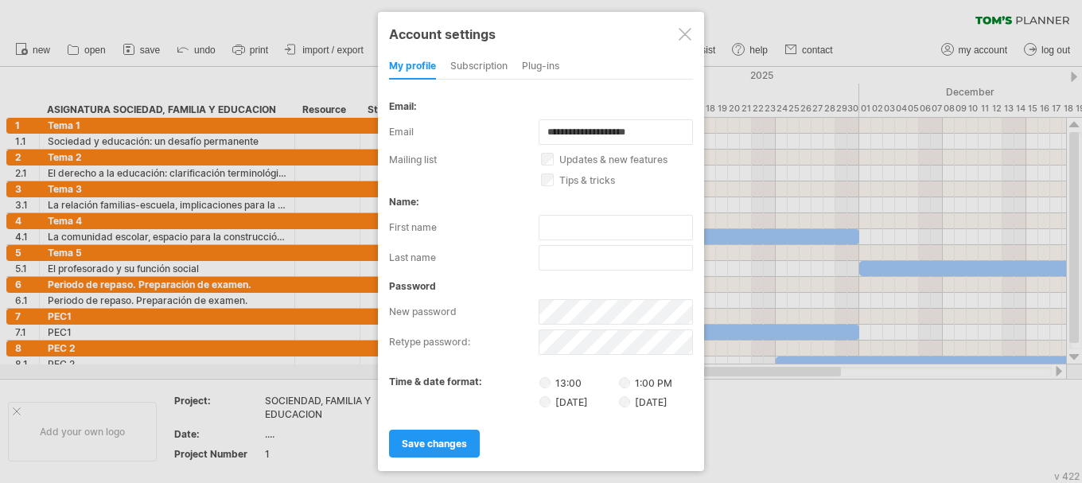
click at [473, 62] on div "subscription" at bounding box center [478, 66] width 57 height 25
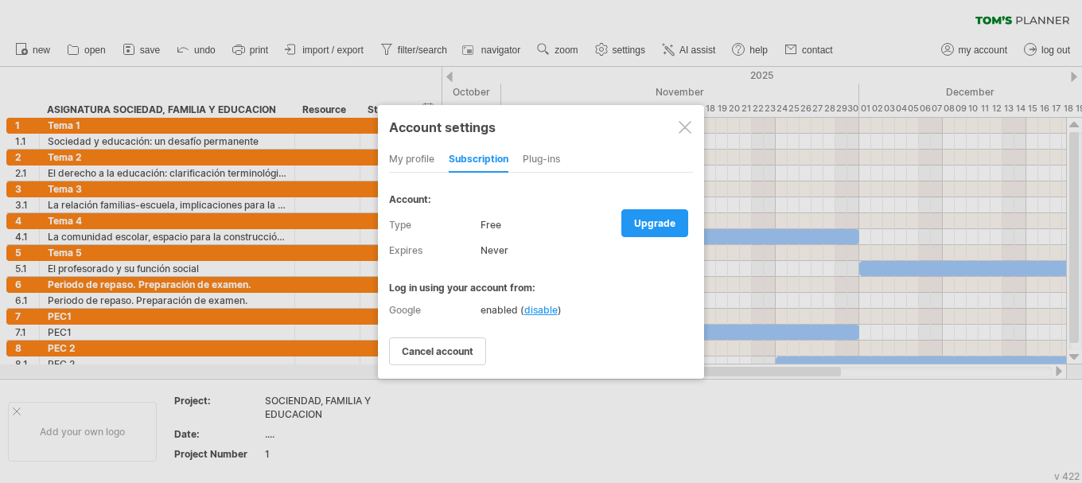
drag, startPoint x: 690, startPoint y: 119, endPoint x: 295, endPoint y: 71, distance: 398.2
click at [690, 118] on div "Account settings" at bounding box center [541, 126] width 304 height 29
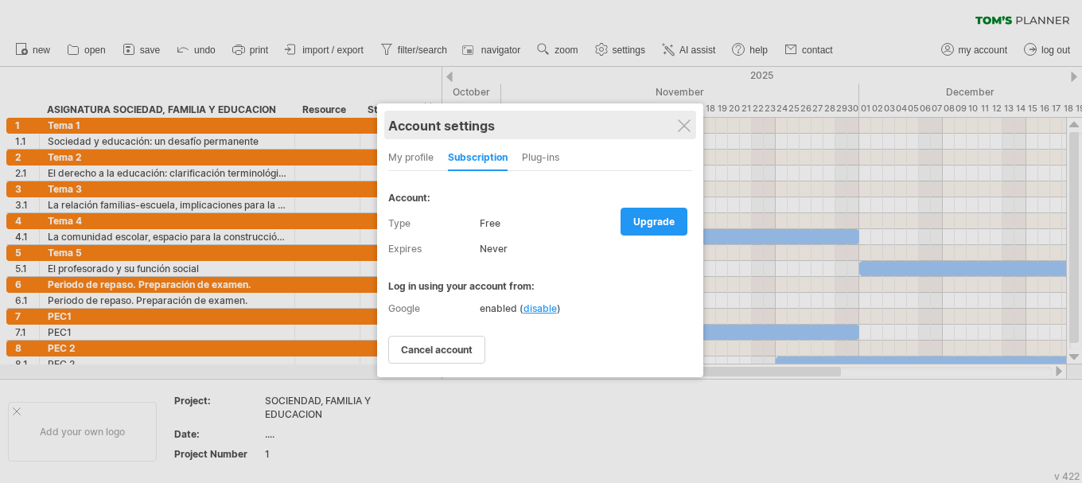
click at [674, 121] on div "Account settings" at bounding box center [540, 125] width 304 height 29
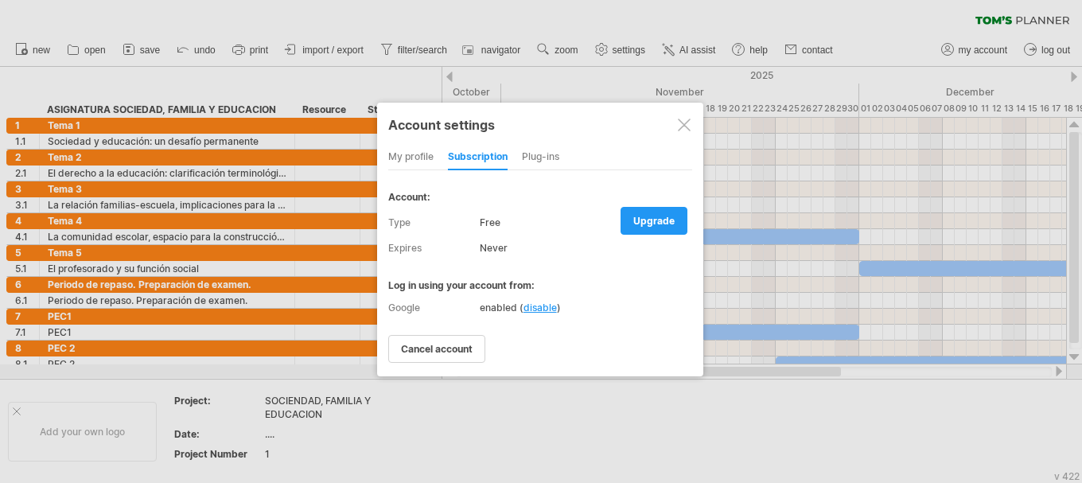
click at [684, 122] on div at bounding box center [684, 125] width 13 height 13
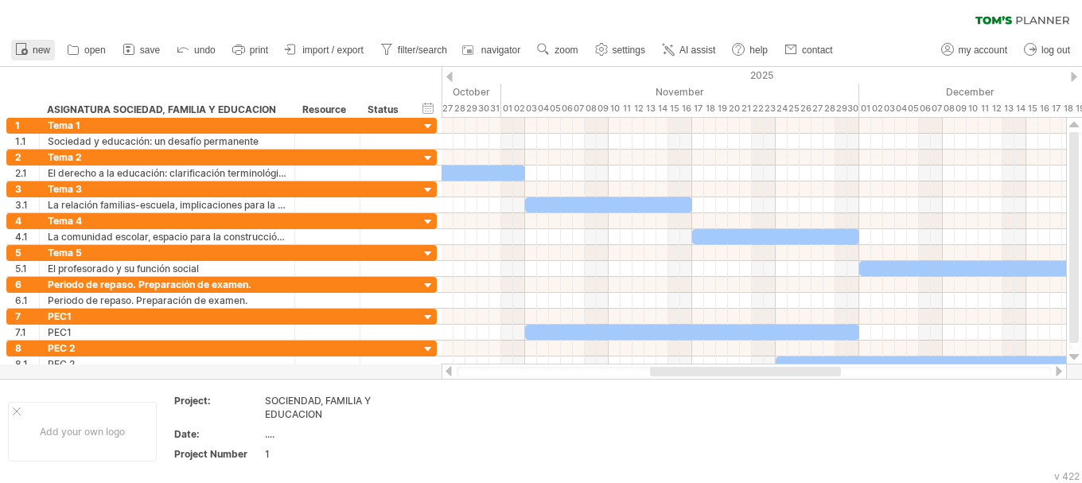
click at [32, 47] on link "new" at bounding box center [33, 50] width 44 height 21
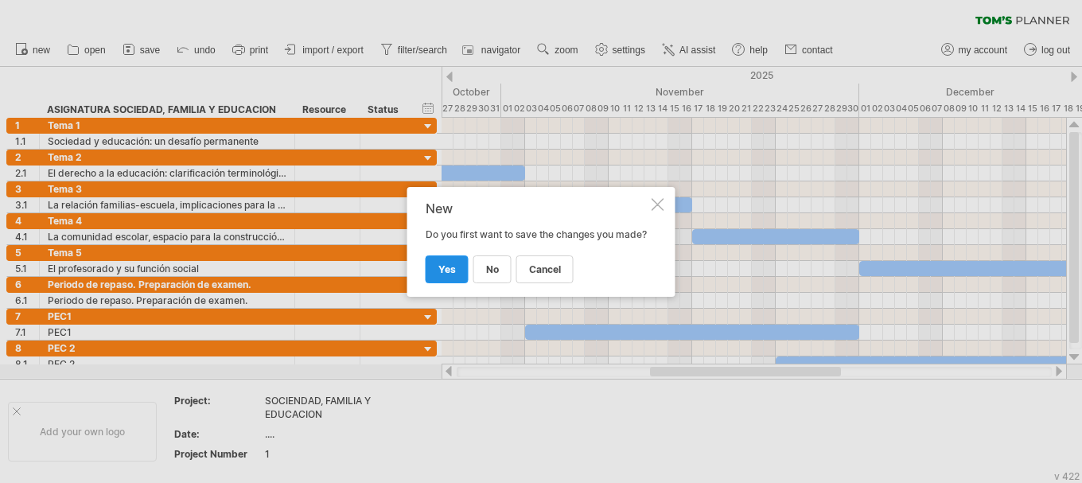
click at [430, 276] on link "yes" at bounding box center [447, 269] width 43 height 28
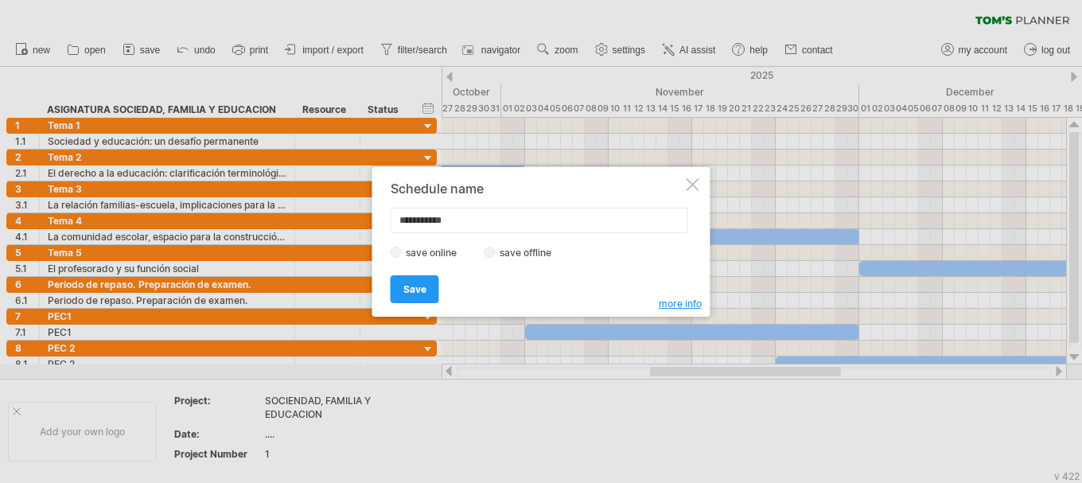
drag, startPoint x: 484, startPoint y: 212, endPoint x: 395, endPoint y: 226, distance: 90.1
click at [395, 226] on input "**********" at bounding box center [540, 220] width 298 height 25
type input "*"
type input "**********"
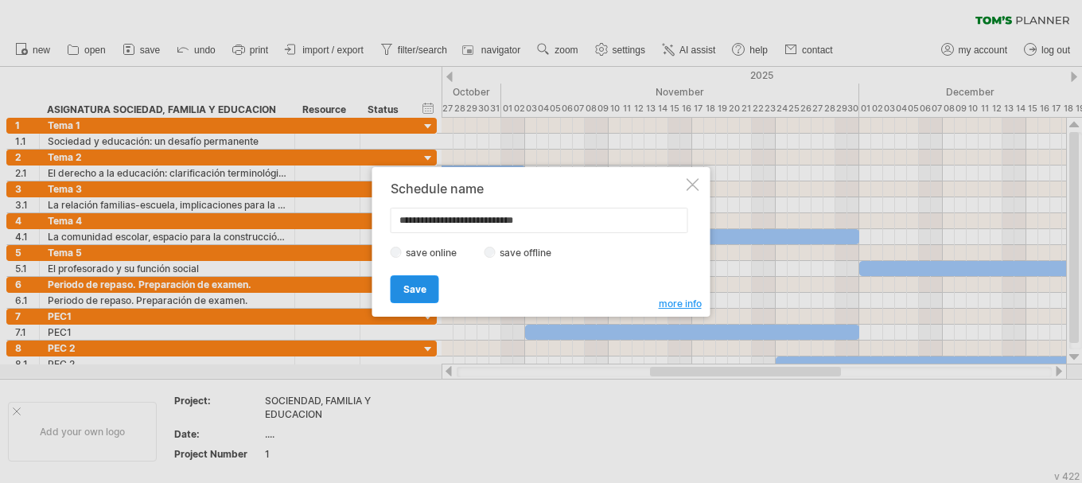
click at [408, 298] on link "Save" at bounding box center [415, 289] width 49 height 28
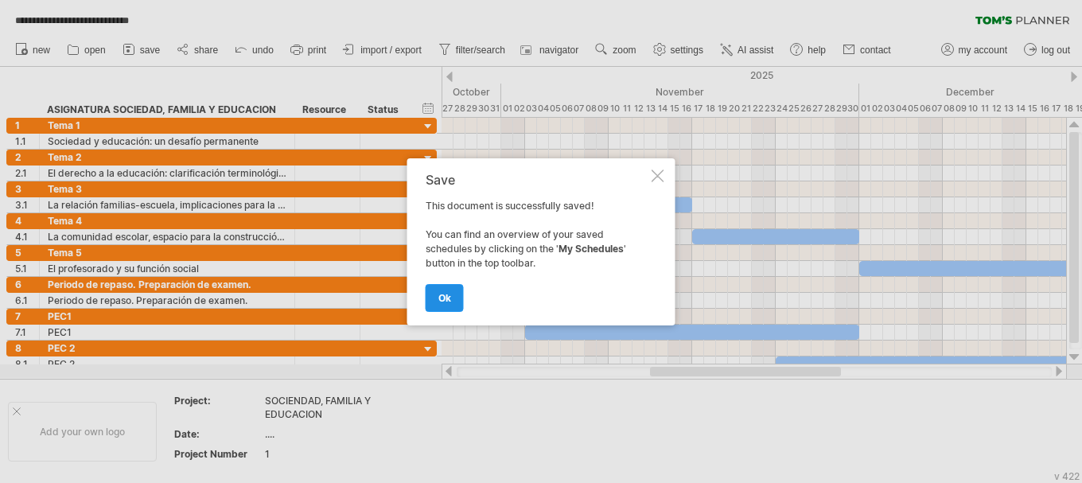
click at [447, 293] on span "ok" at bounding box center [444, 298] width 13 height 12
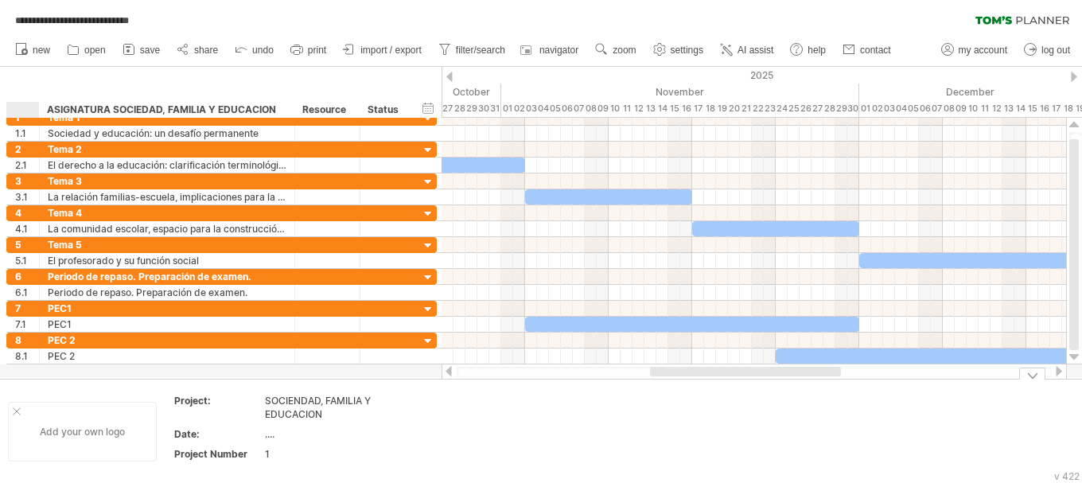
click at [17, 417] on div "Add your own logo" at bounding box center [82, 432] width 149 height 60
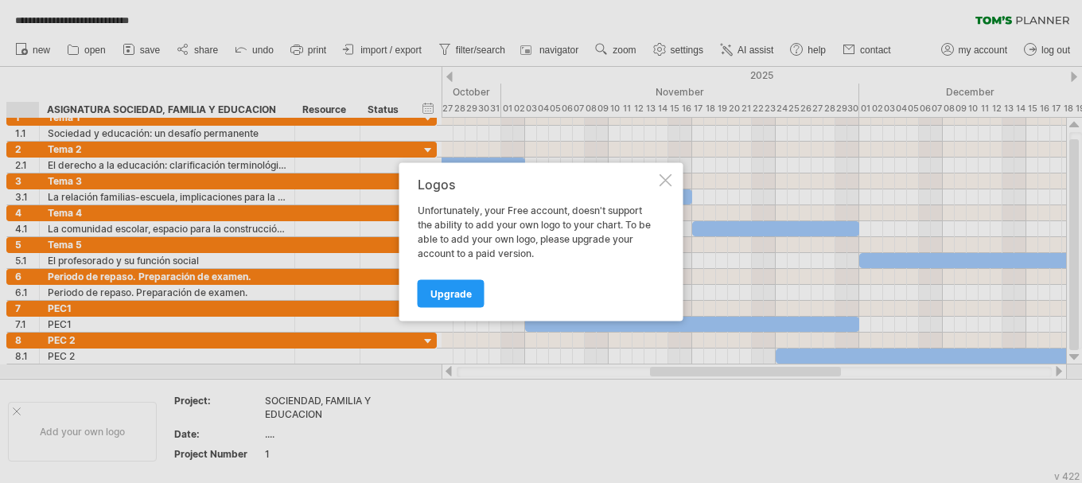
click at [662, 175] on div at bounding box center [665, 179] width 13 height 13
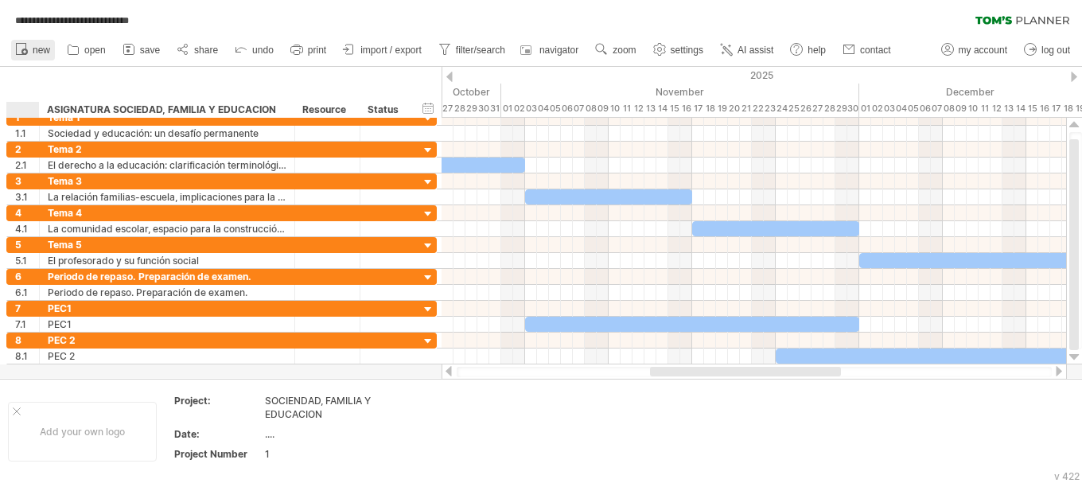
click at [36, 56] on link "new" at bounding box center [33, 50] width 44 height 21
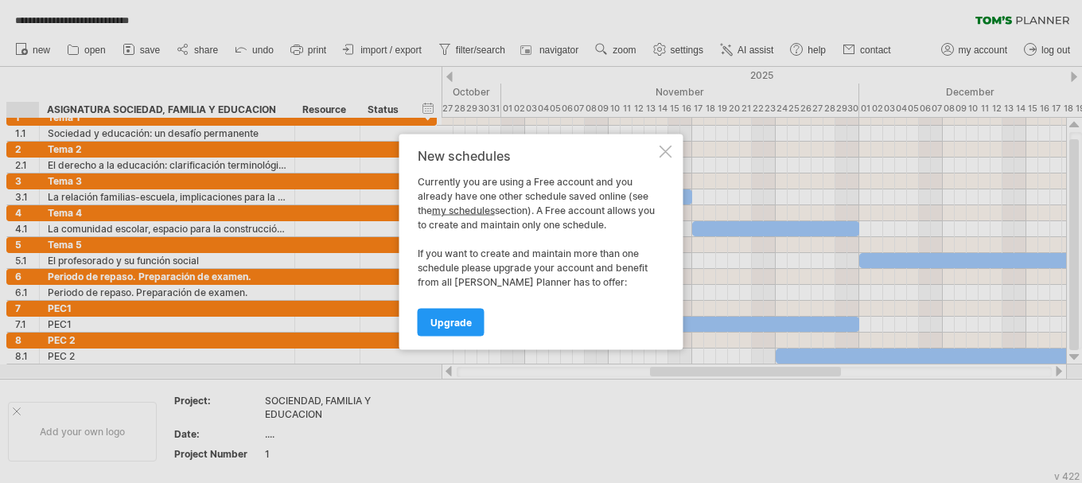
click at [461, 208] on link "my schedules" at bounding box center [463, 210] width 63 height 12
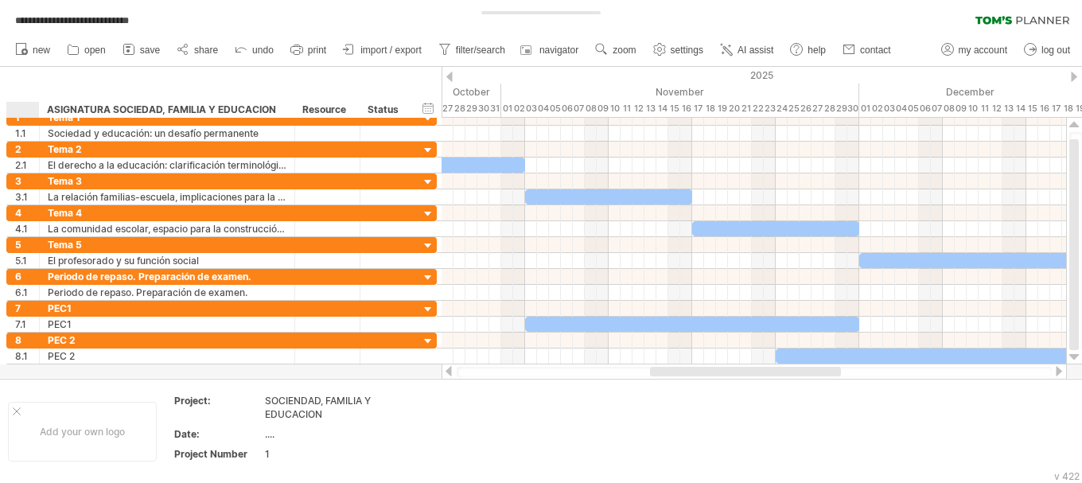
type input "**********"
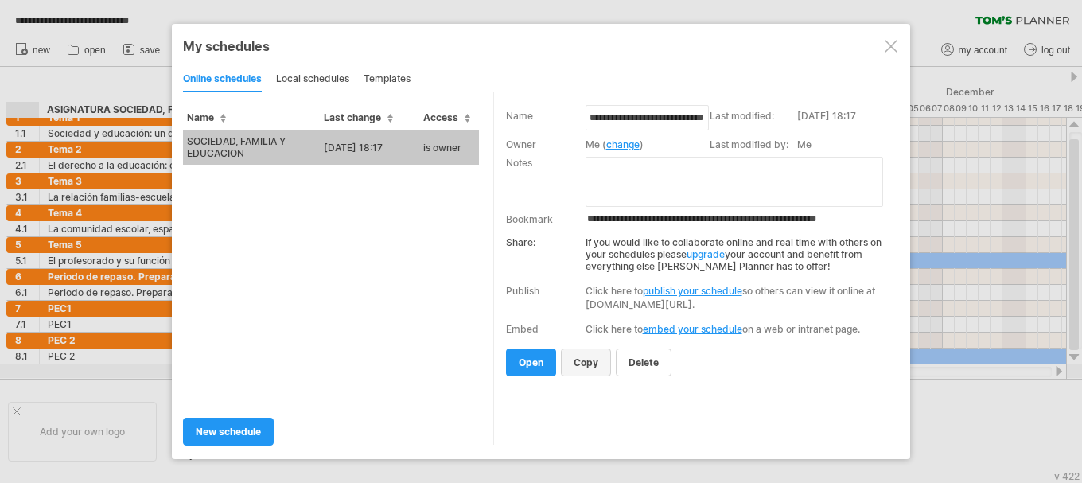
click at [583, 356] on span "copy" at bounding box center [586, 362] width 25 height 12
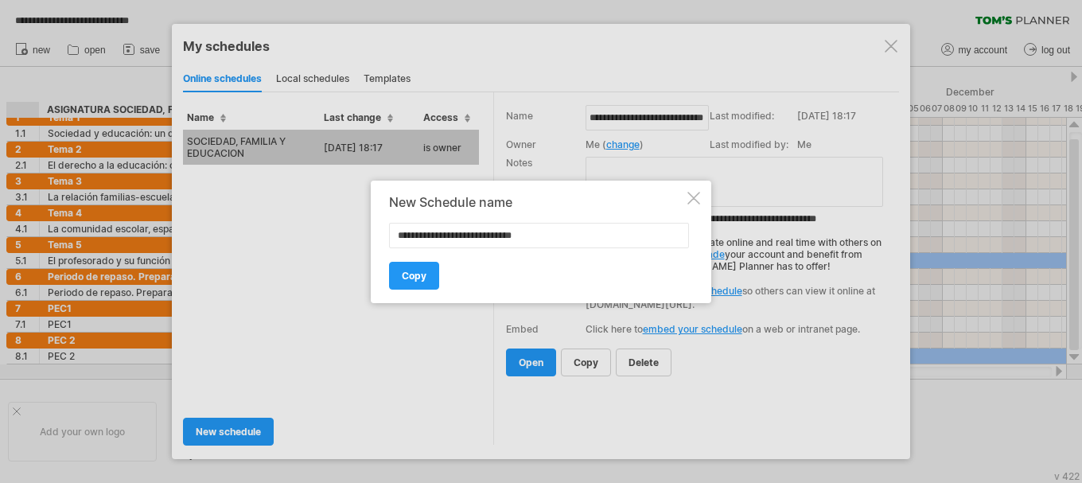
type input "**********"
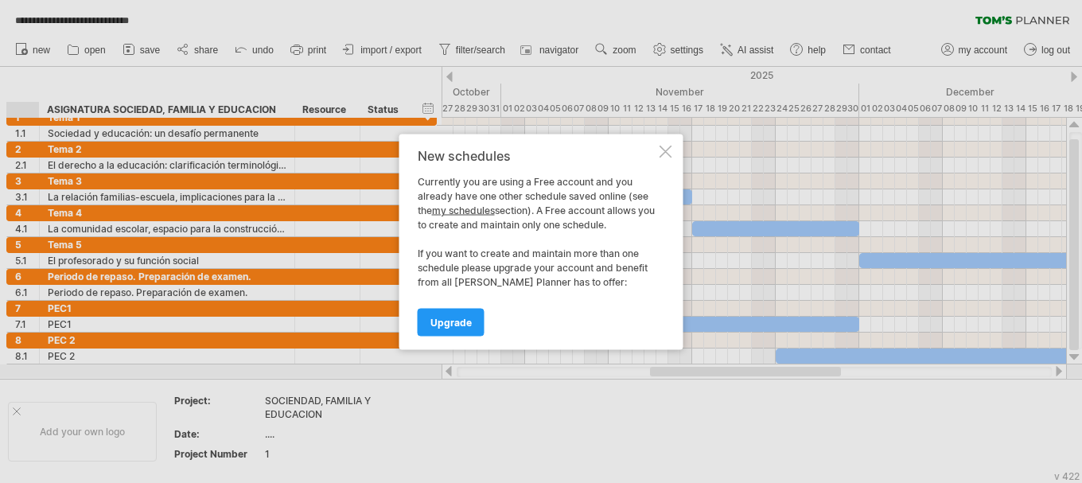
click at [432, 317] on span "Upgrade" at bounding box center [450, 322] width 41 height 12
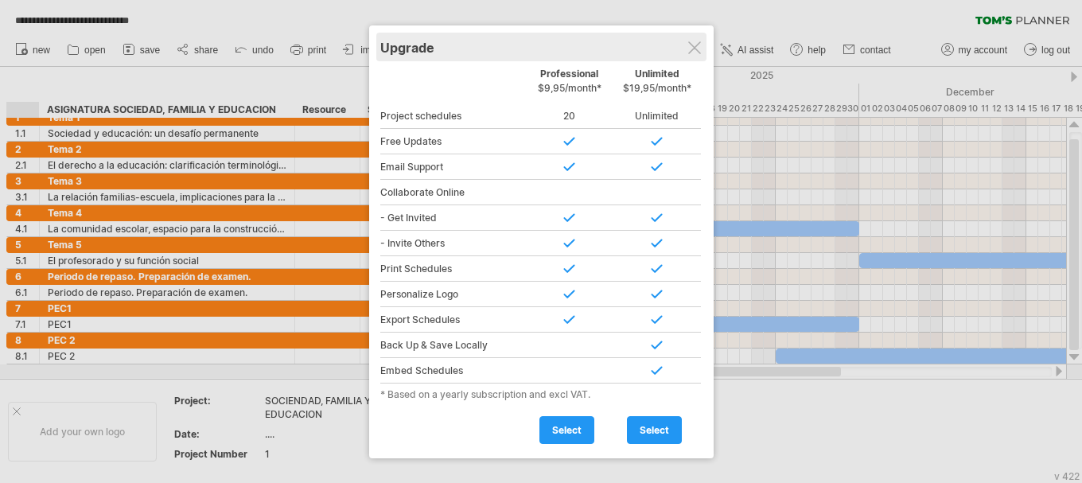
click at [694, 40] on div "Upgrade" at bounding box center [541, 47] width 322 height 29
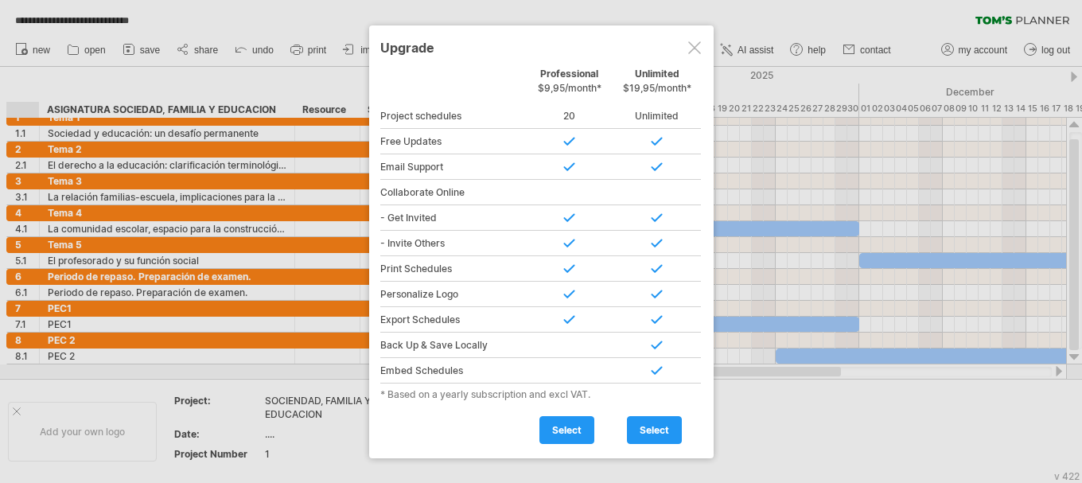
click at [692, 47] on div at bounding box center [694, 47] width 13 height 13
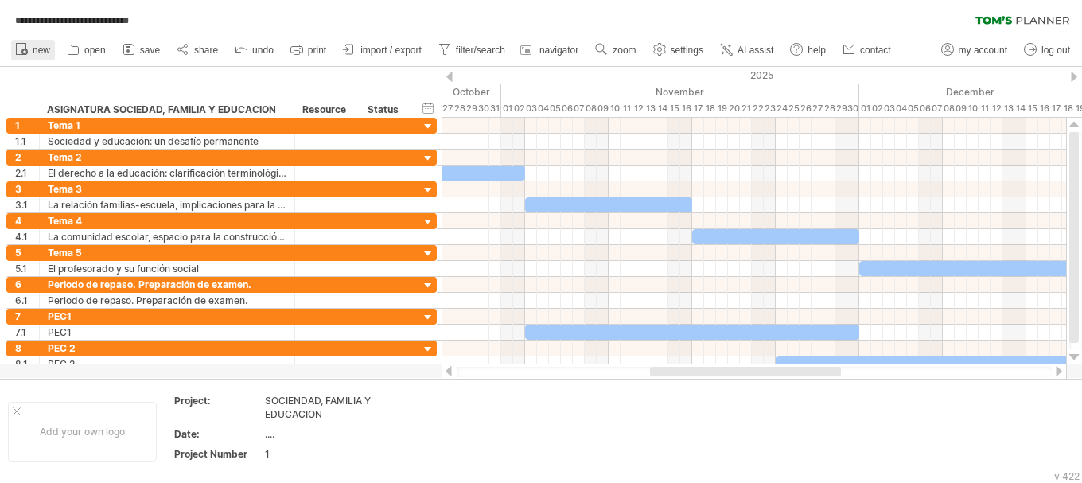
click at [33, 46] on span "new" at bounding box center [42, 50] width 18 height 11
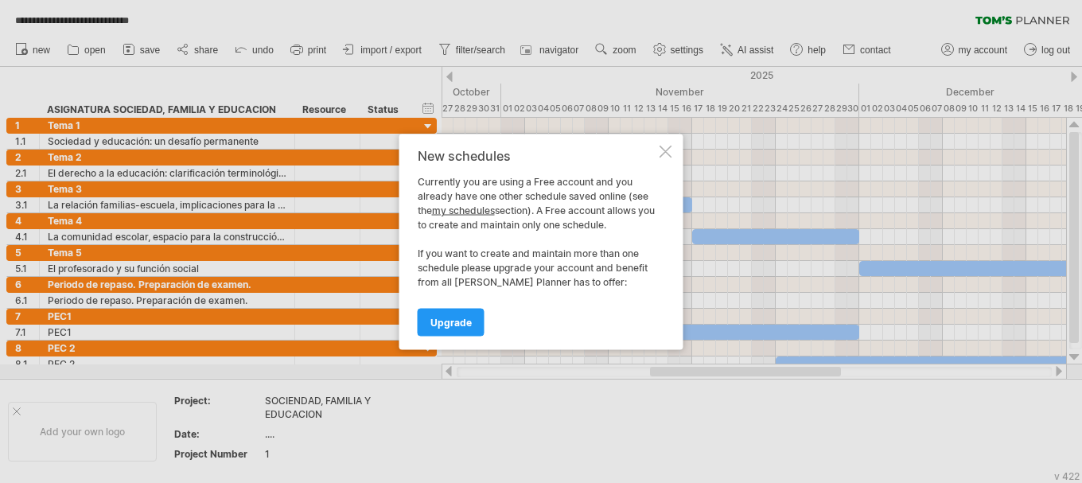
click at [663, 148] on div at bounding box center [665, 151] width 13 height 13
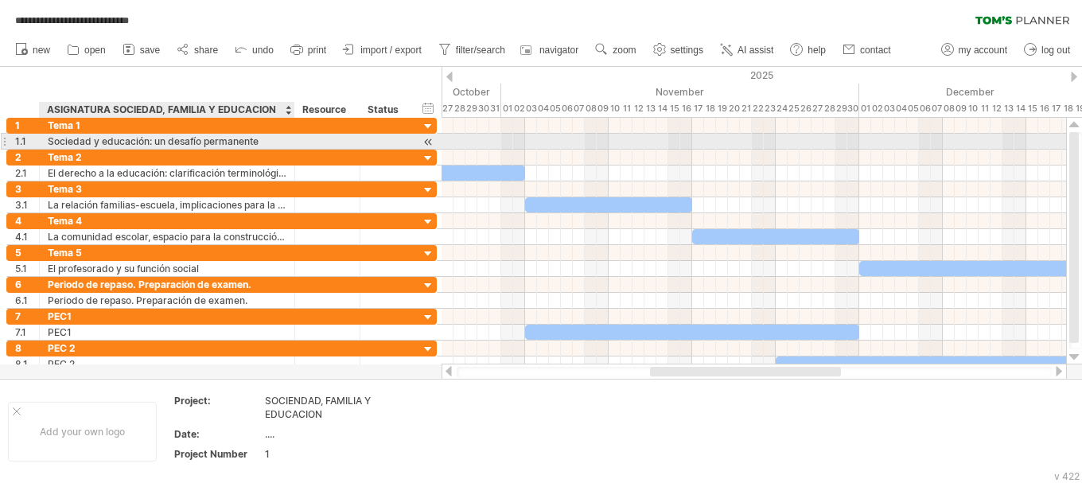
click at [178, 143] on div "Sociedad y educación: un desafío permanente" at bounding box center [167, 141] width 239 height 15
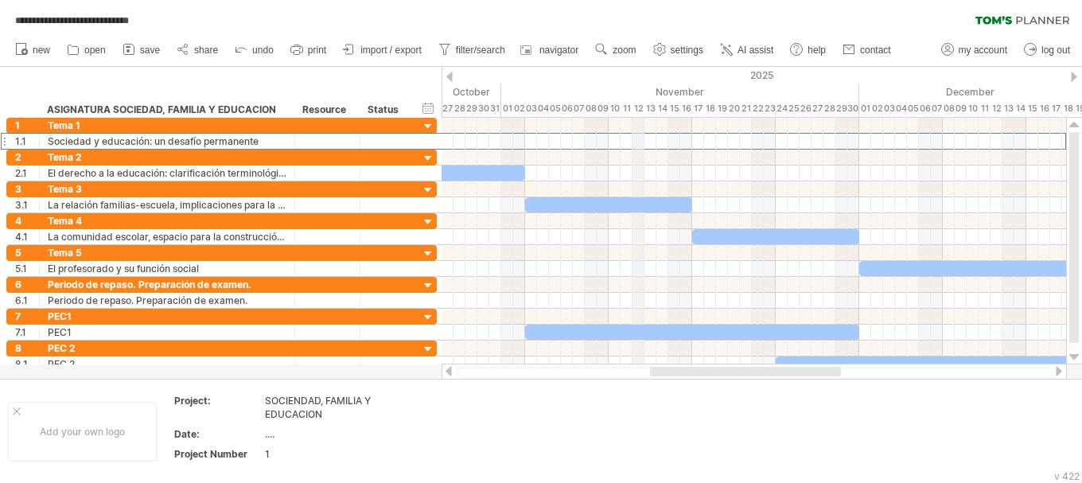
click at [637, 68] on div "2025" at bounding box center [322, 75] width 1814 height 17
click at [740, 56] on link "AI assist" at bounding box center [747, 50] width 62 height 21
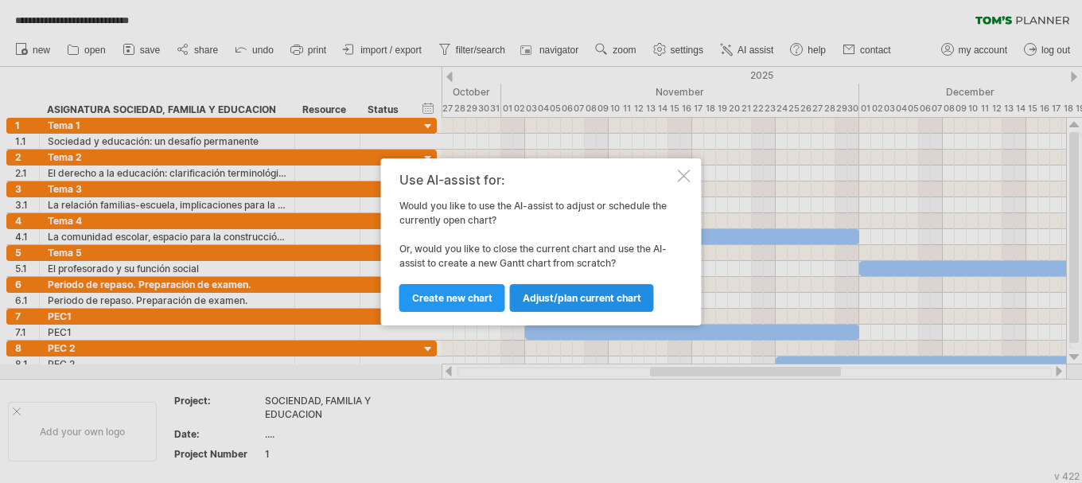
click at [547, 300] on span "Adjust/plan current chart" at bounding box center [582, 298] width 119 height 12
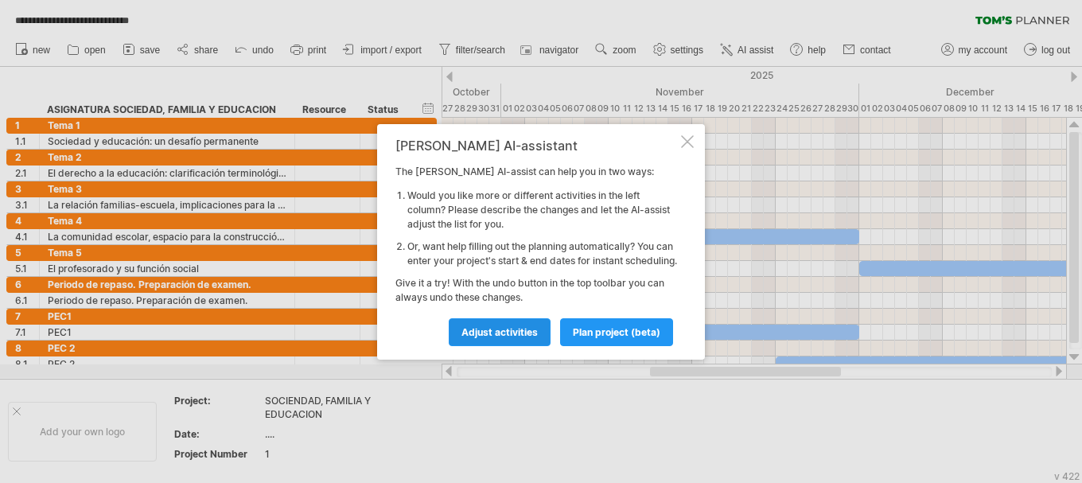
click at [531, 338] on span "Adjust activities" at bounding box center [499, 332] width 76 height 12
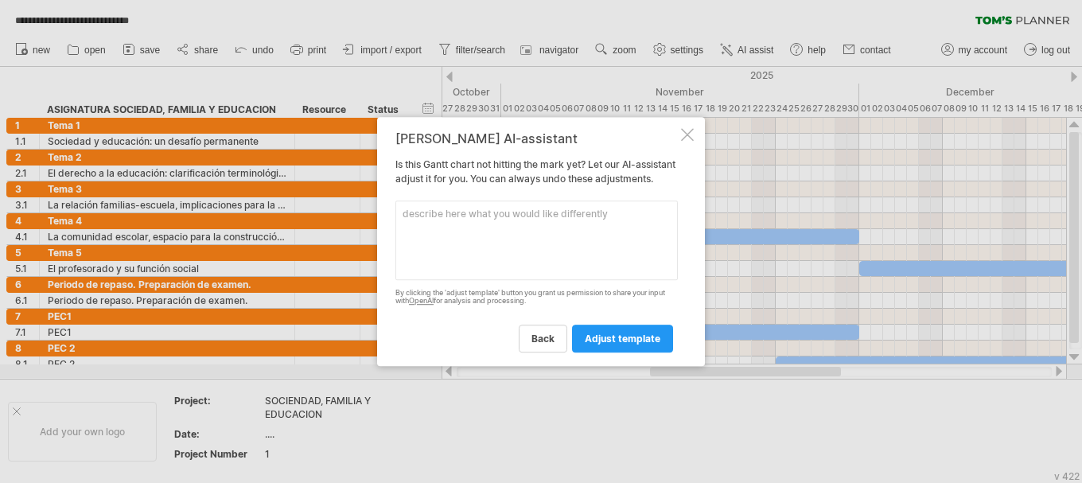
click at [642, 230] on textarea at bounding box center [536, 240] width 282 height 80
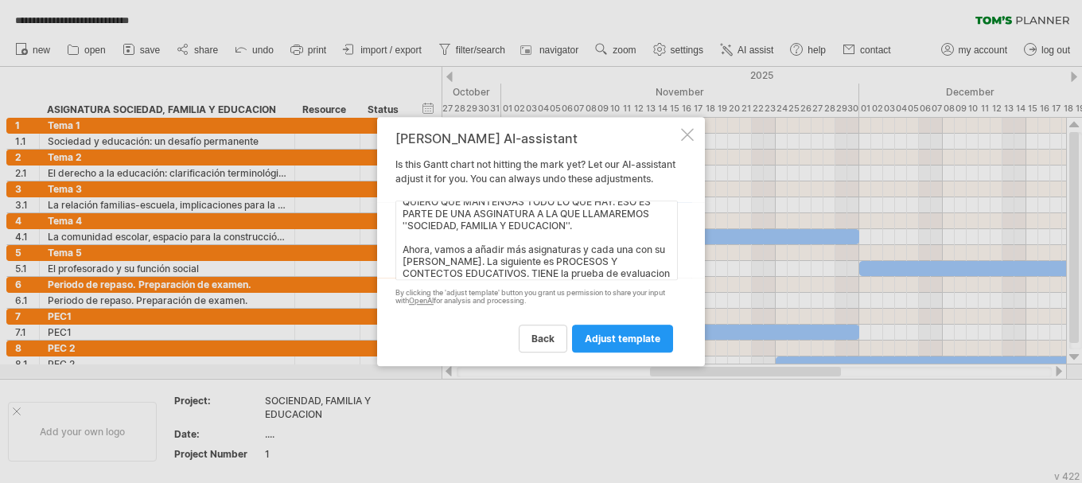
scroll to position [24, 0]
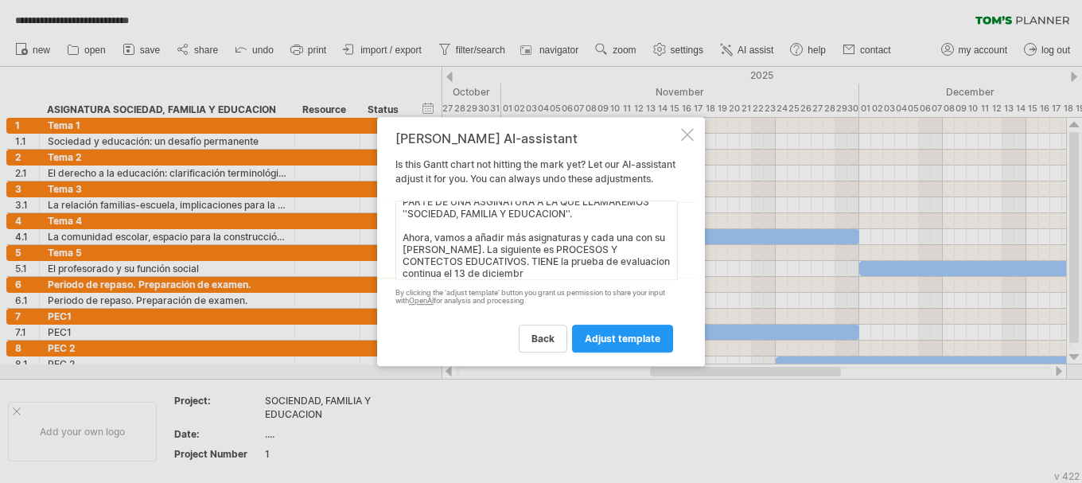
type textarea "QUIERO QUE MANTENGAS TODO LO QUE HAY. ESO ES PARTE DE UNA ASGINATURA A LA QUE L…"
click at [638, 338] on link "adjust template" at bounding box center [622, 339] width 101 height 28
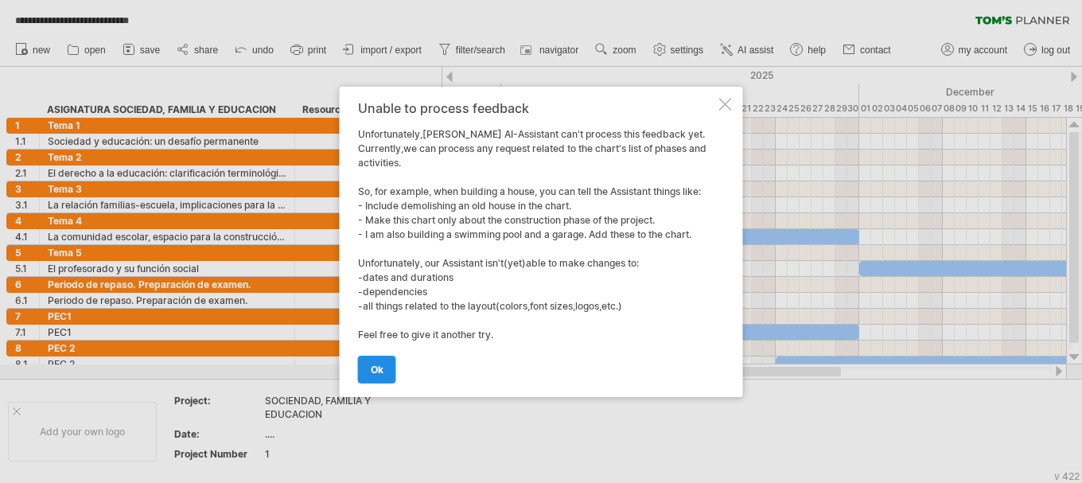
click at [384, 367] on link "ok" at bounding box center [377, 370] width 38 height 28
